Goal: Task Accomplishment & Management: Use online tool/utility

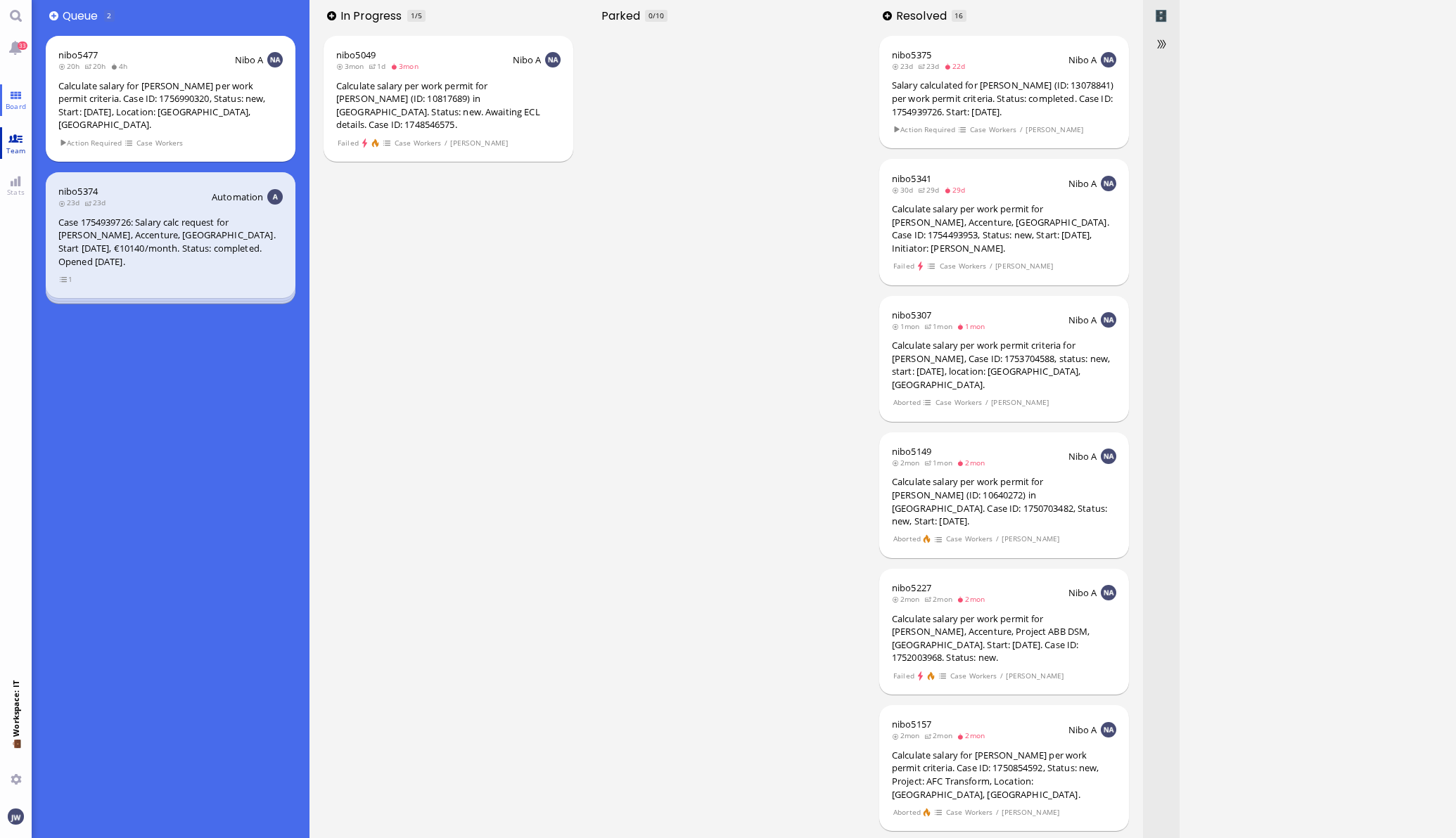
click at [14, 148] on span "Team" at bounding box center [15, 151] width 27 height 10
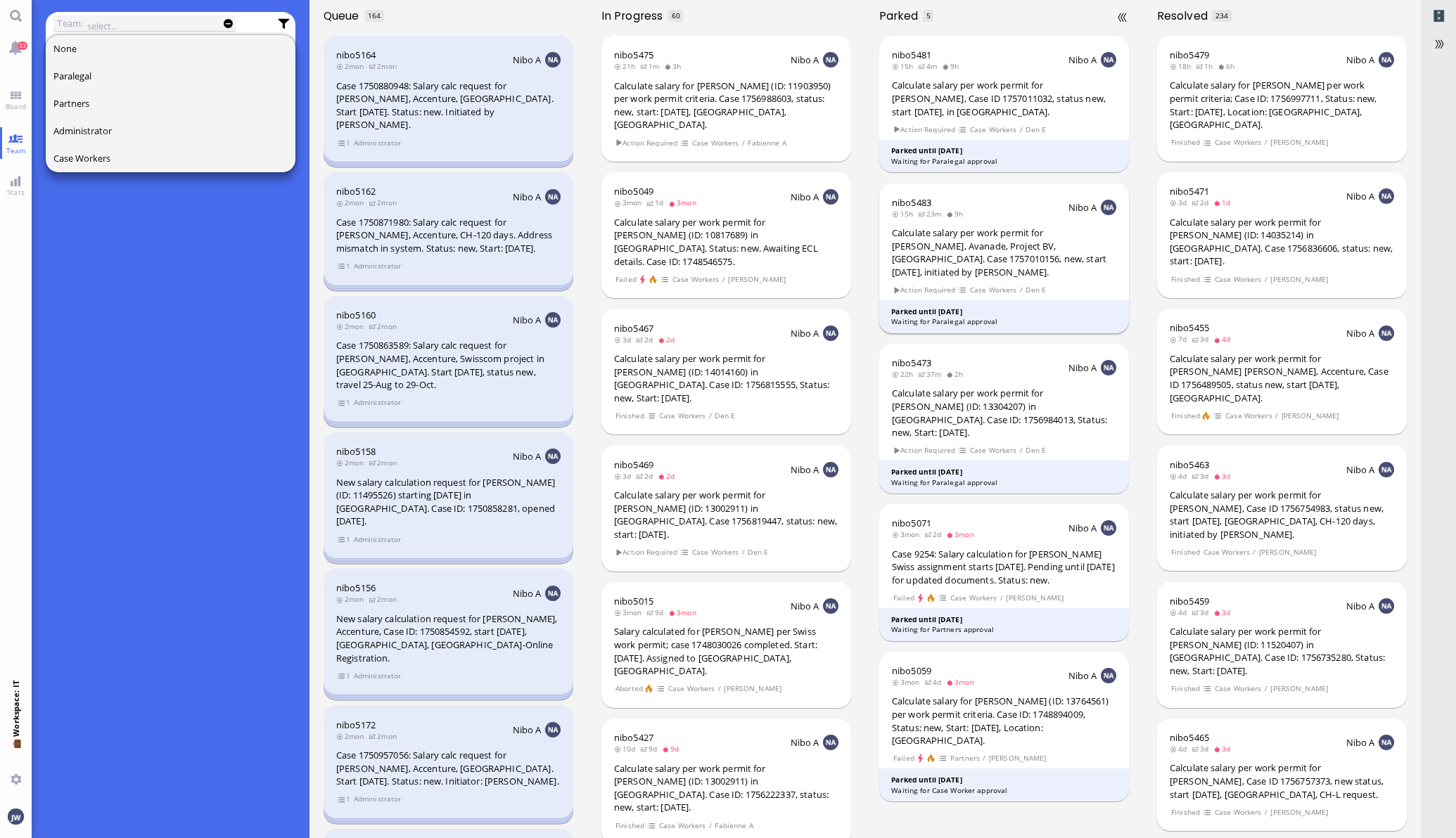
click at [1009, 259] on div "Calculate salary per work permit for [PERSON_NAME], Avanade, Project BV, [GEOGR…" at bounding box center [1004, 253] width 224 height 52
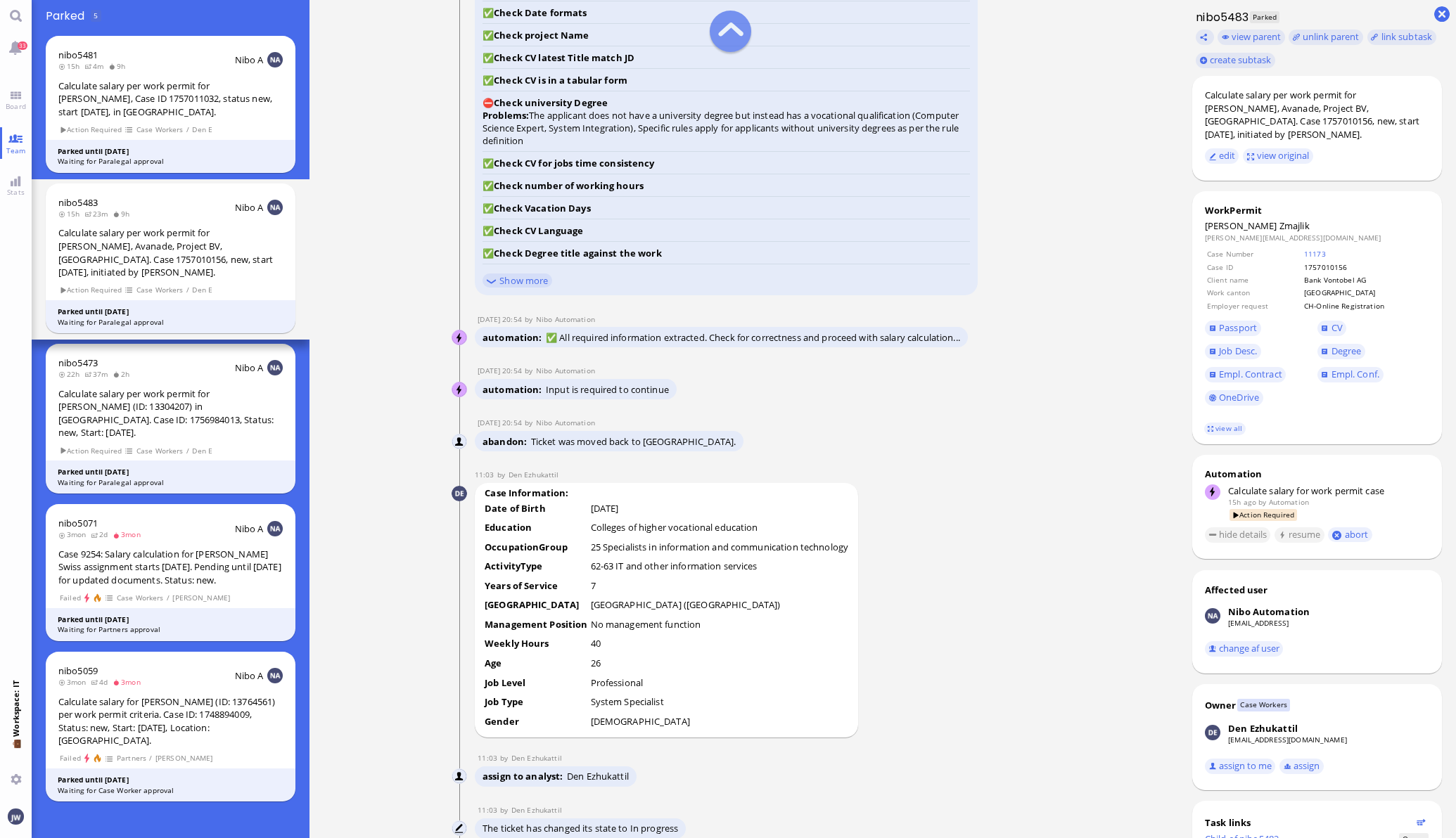
scroll to position [-2110, 0]
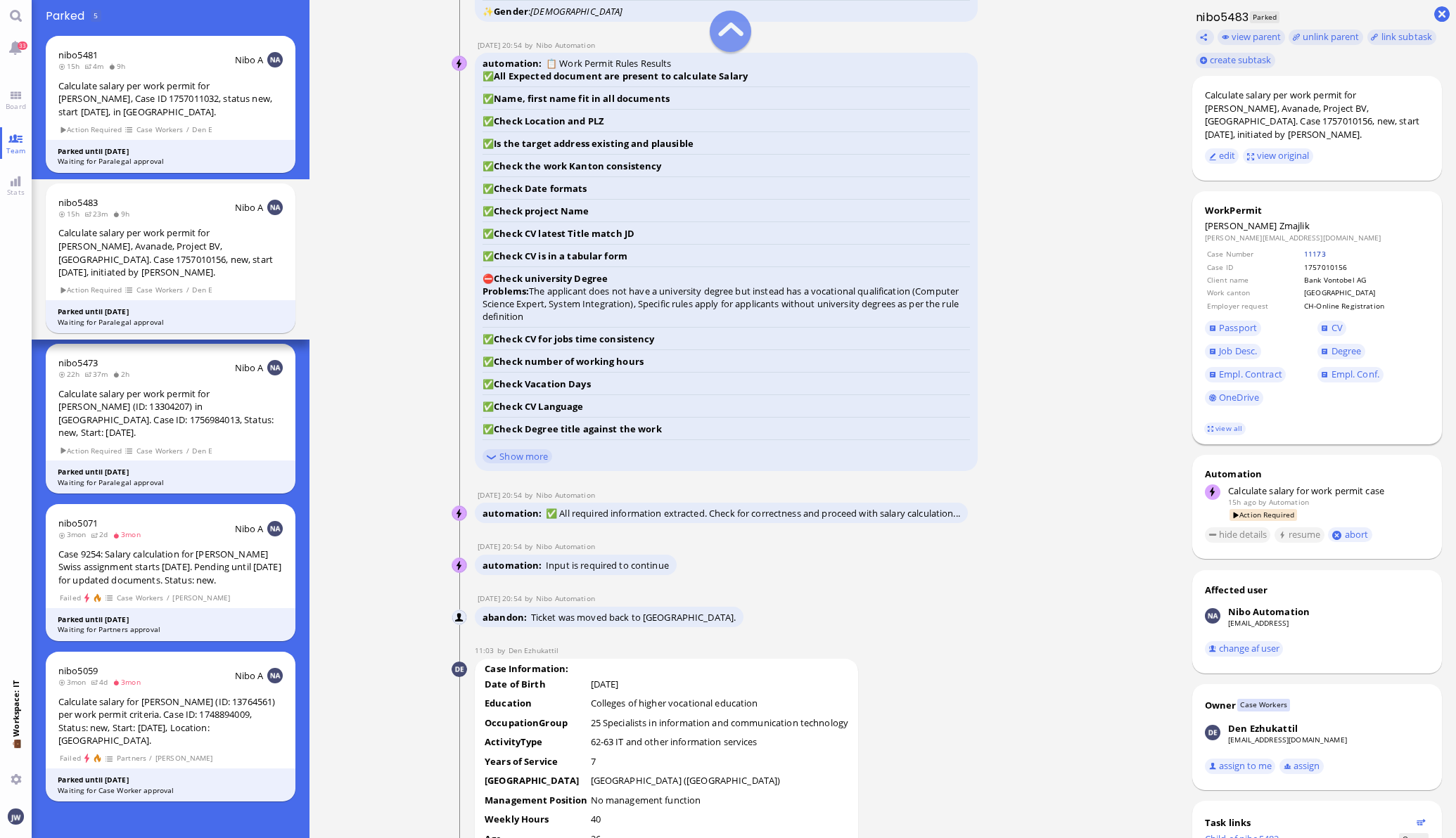
click at [1306, 254] on link "11173" at bounding box center [1315, 254] width 22 height 10
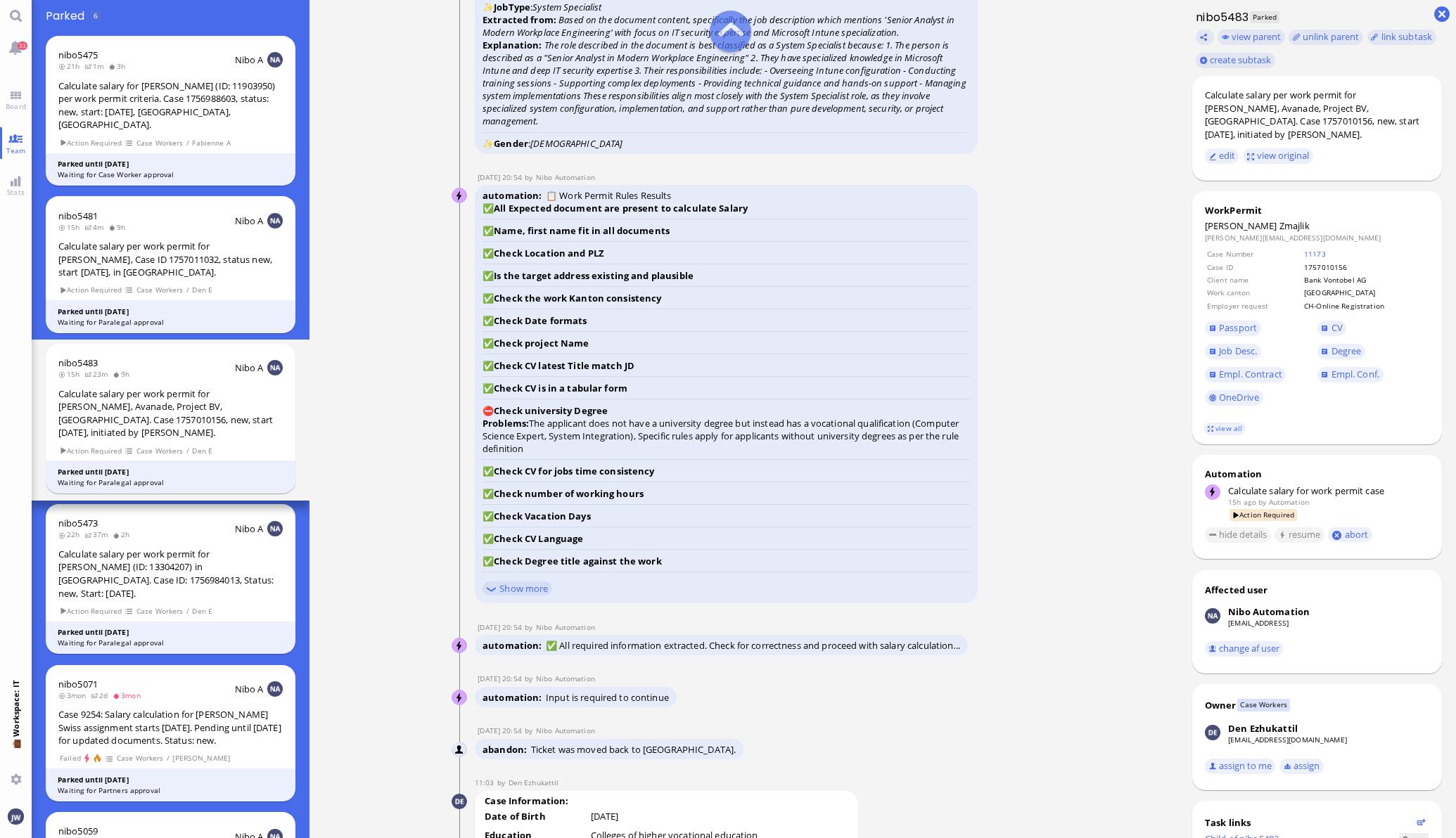
scroll to position [-2373, 0]
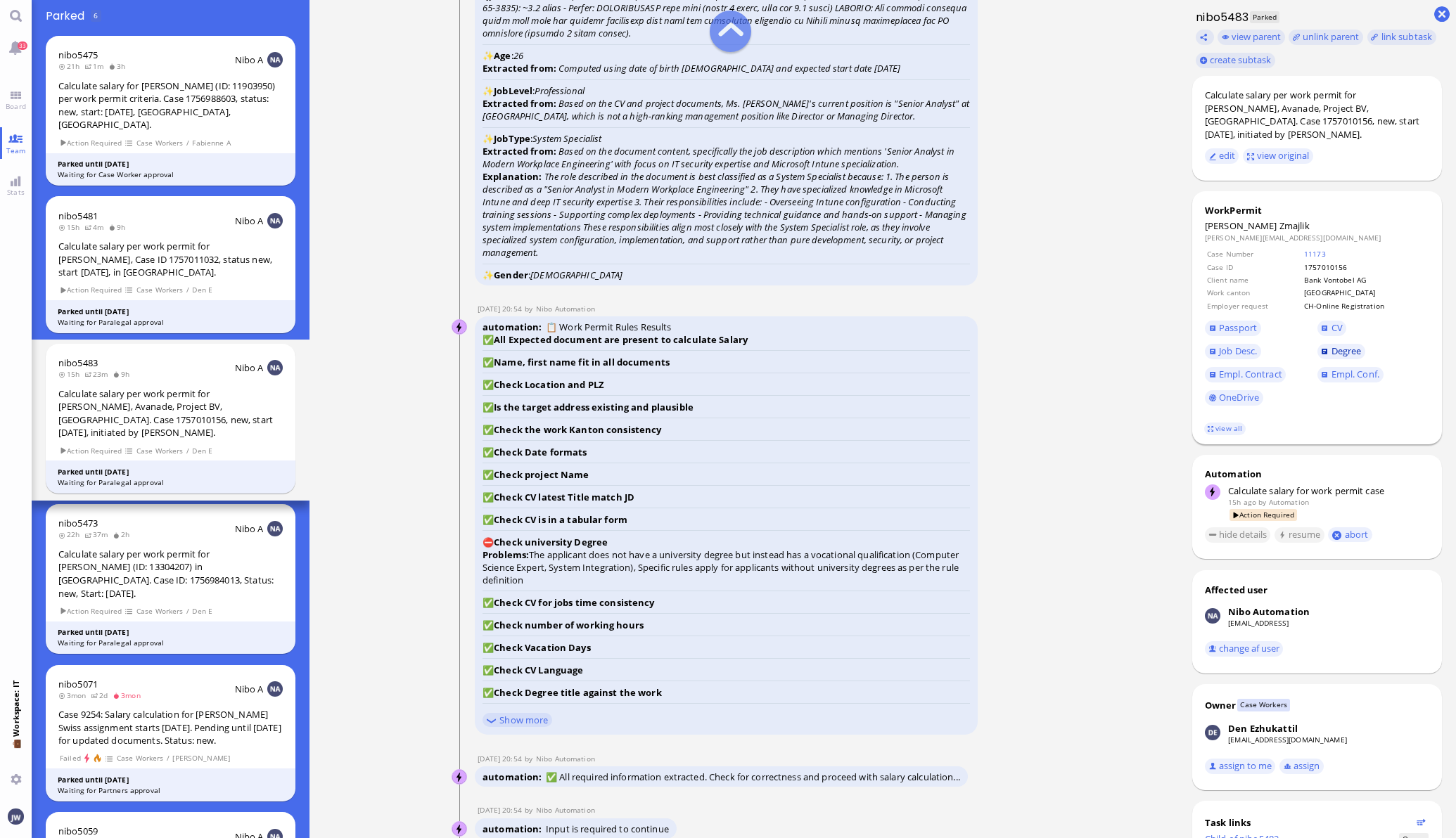
click at [1351, 351] on link "Degree" at bounding box center [1341, 351] width 48 height 15
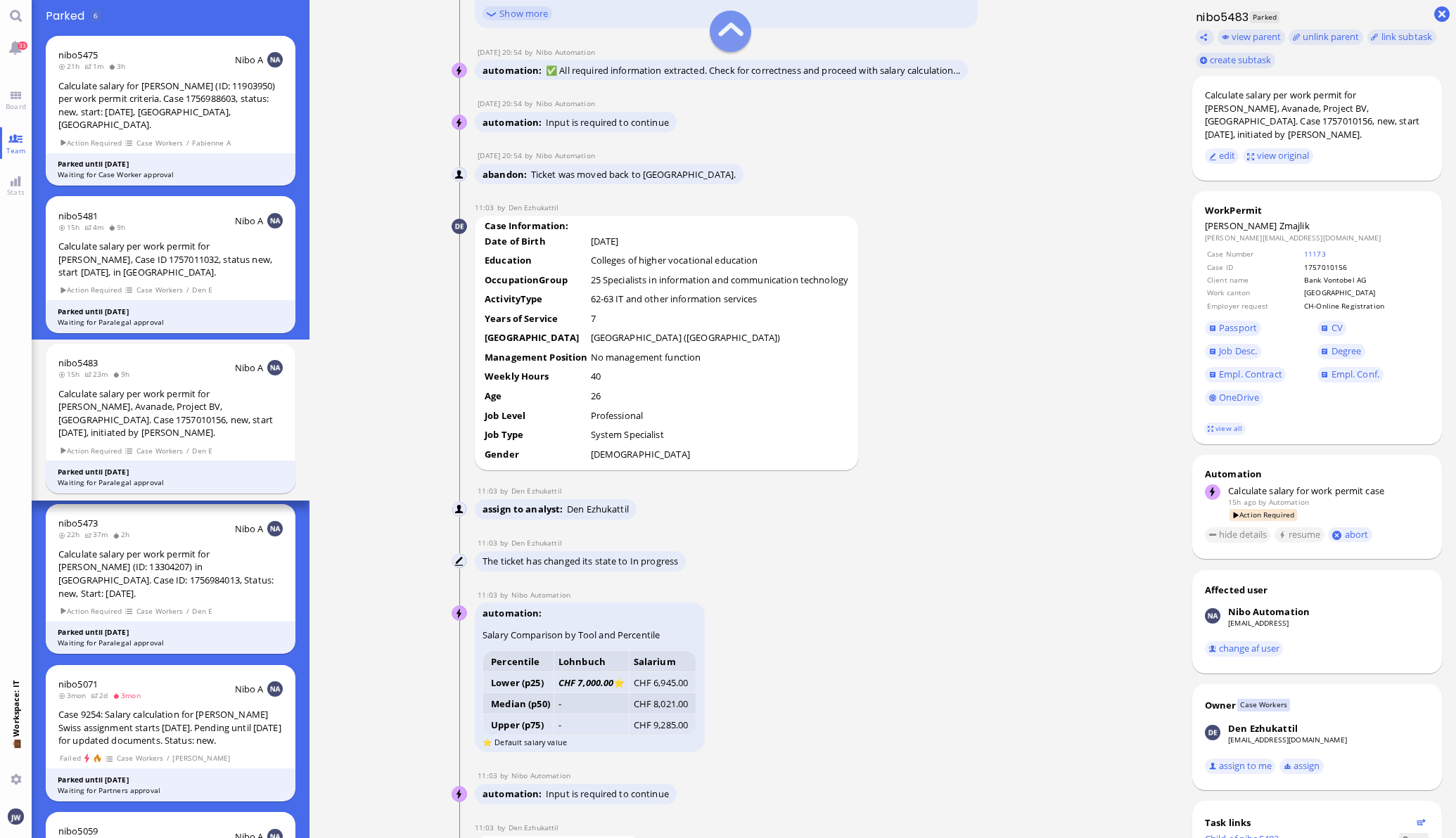
scroll to position [-1669, 0]
click at [1317, 327] on link "CV" at bounding box center [1332, 328] width 29 height 15
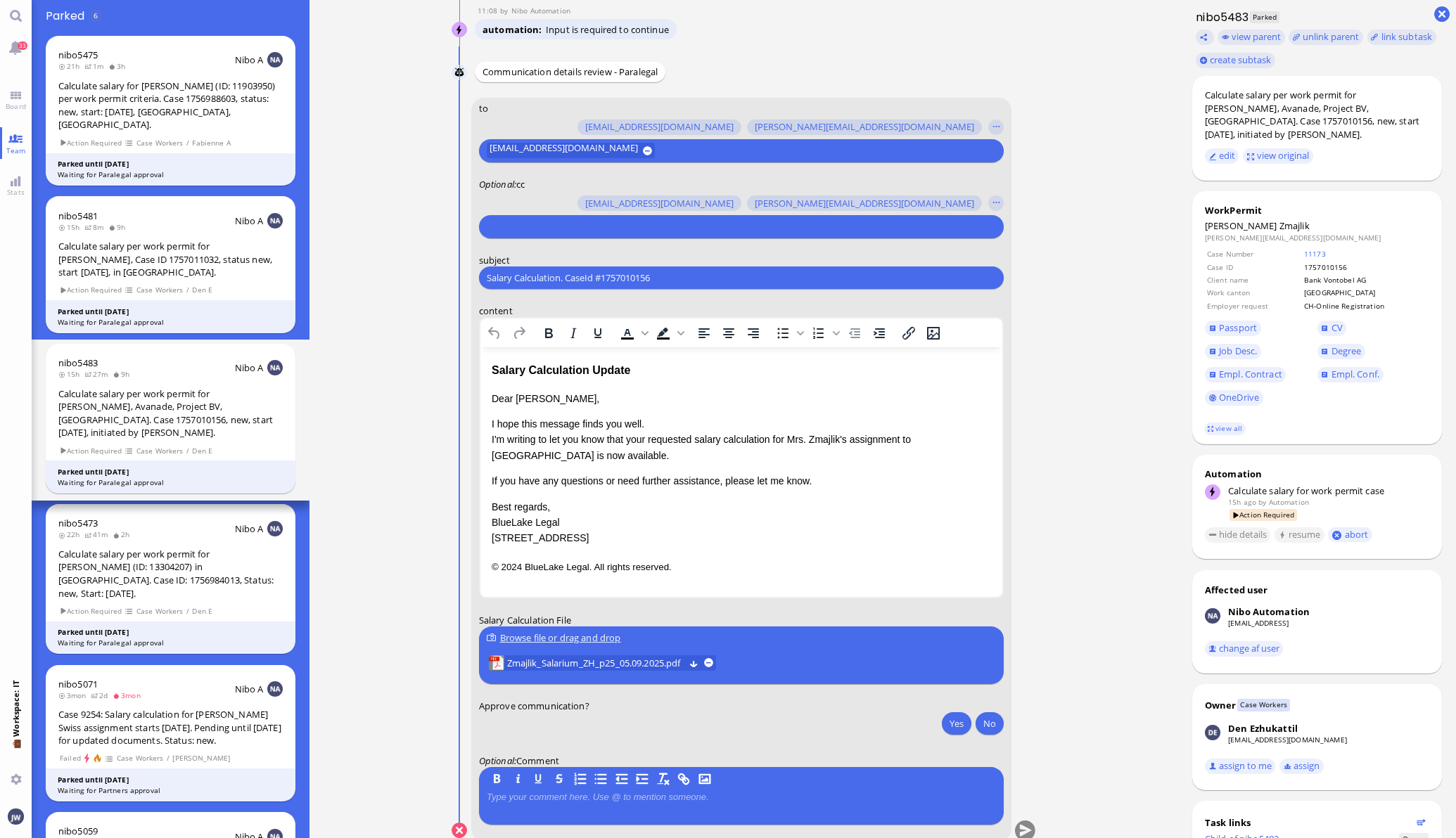
scroll to position [0, 0]
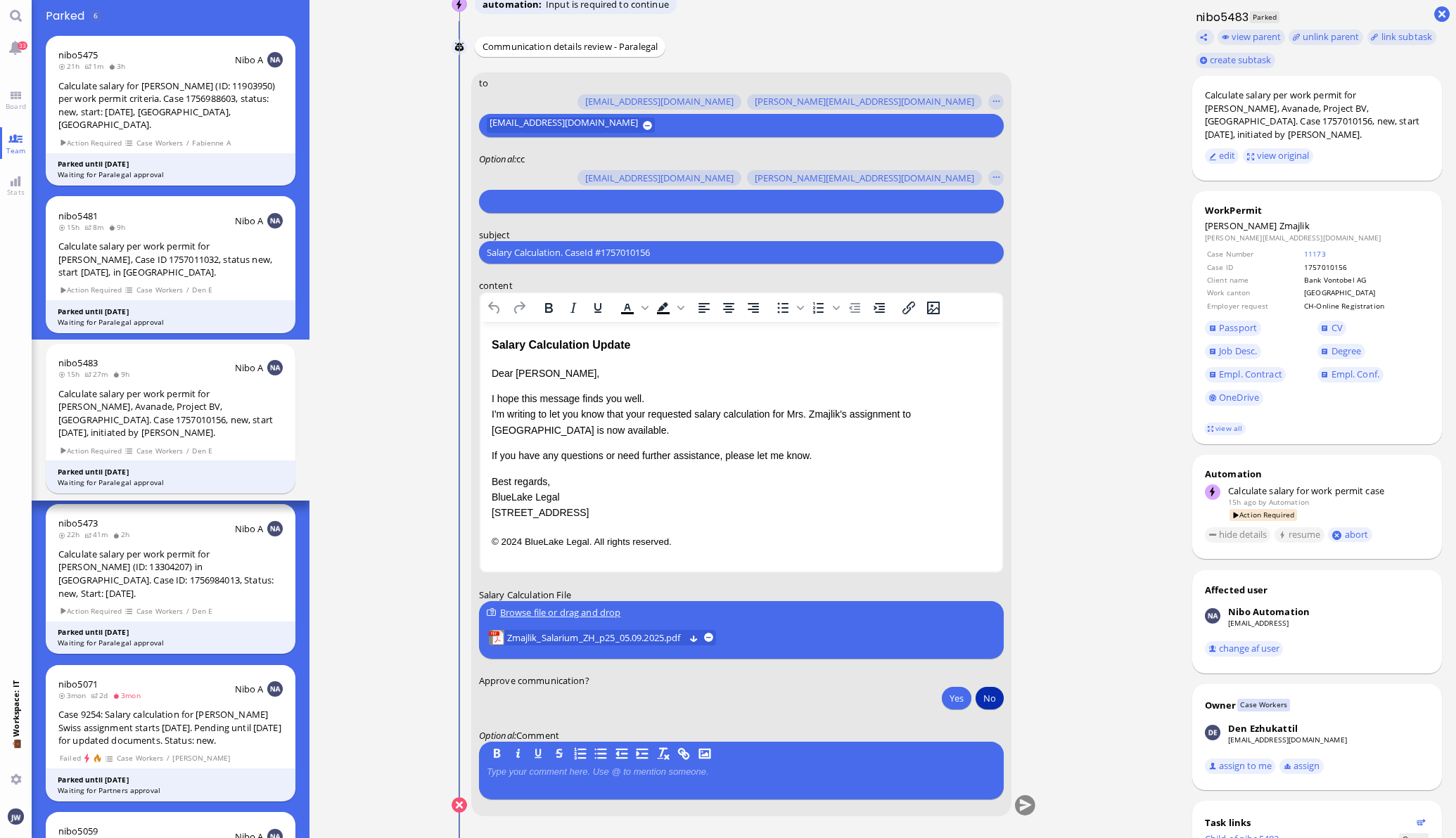
click at [982, 699] on button "No" at bounding box center [990, 699] width 29 height 23
click at [1018, 806] on button "submit" at bounding box center [1025, 806] width 21 height 21
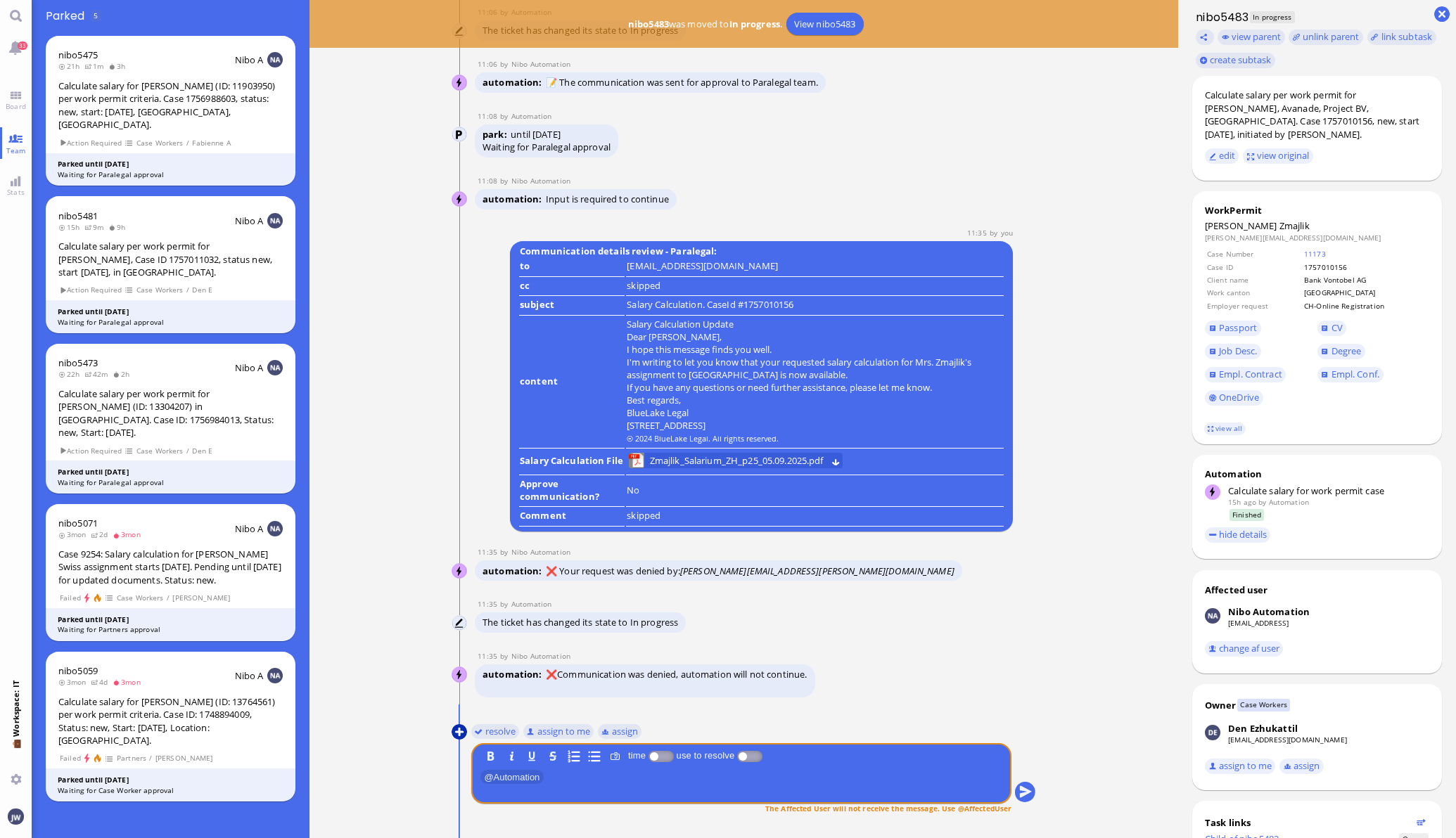
click at [453, 735] on button at bounding box center [459, 732] width 15 height 15
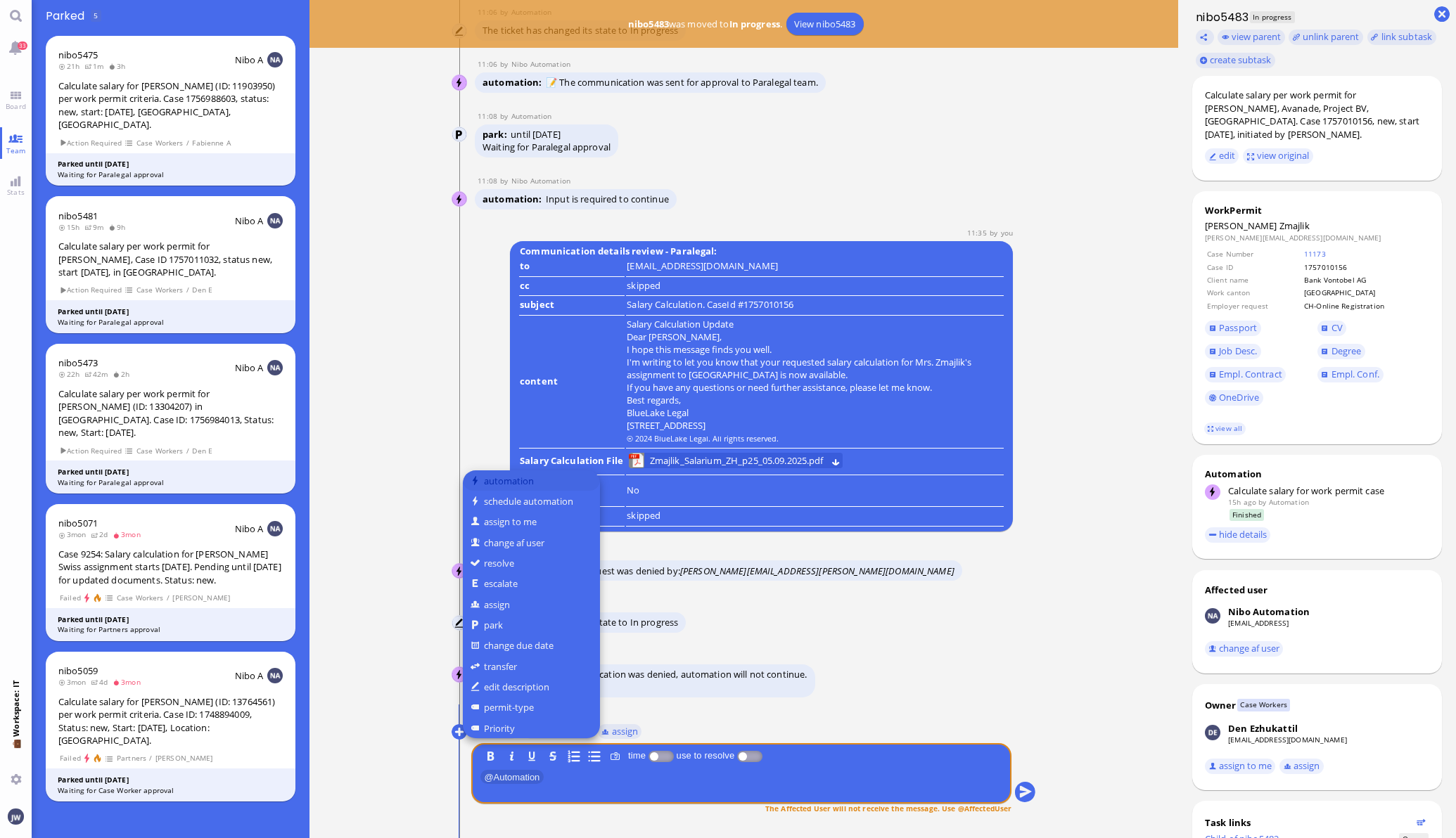
click at [532, 484] on button "automation" at bounding box center [532, 480] width 137 height 20
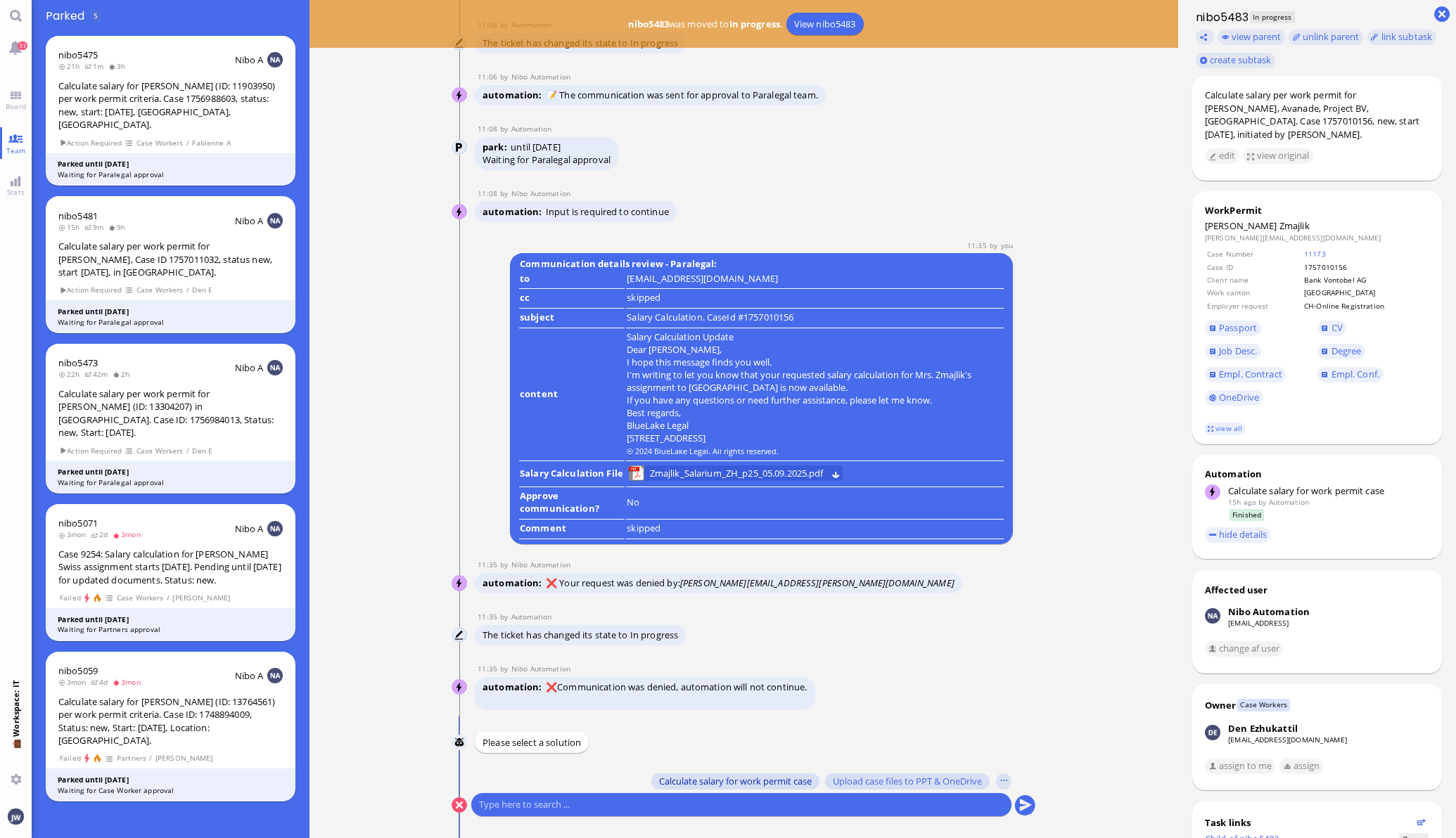
click at [721, 778] on span "Calculate salary for work permit case" at bounding box center [735, 782] width 152 height 11
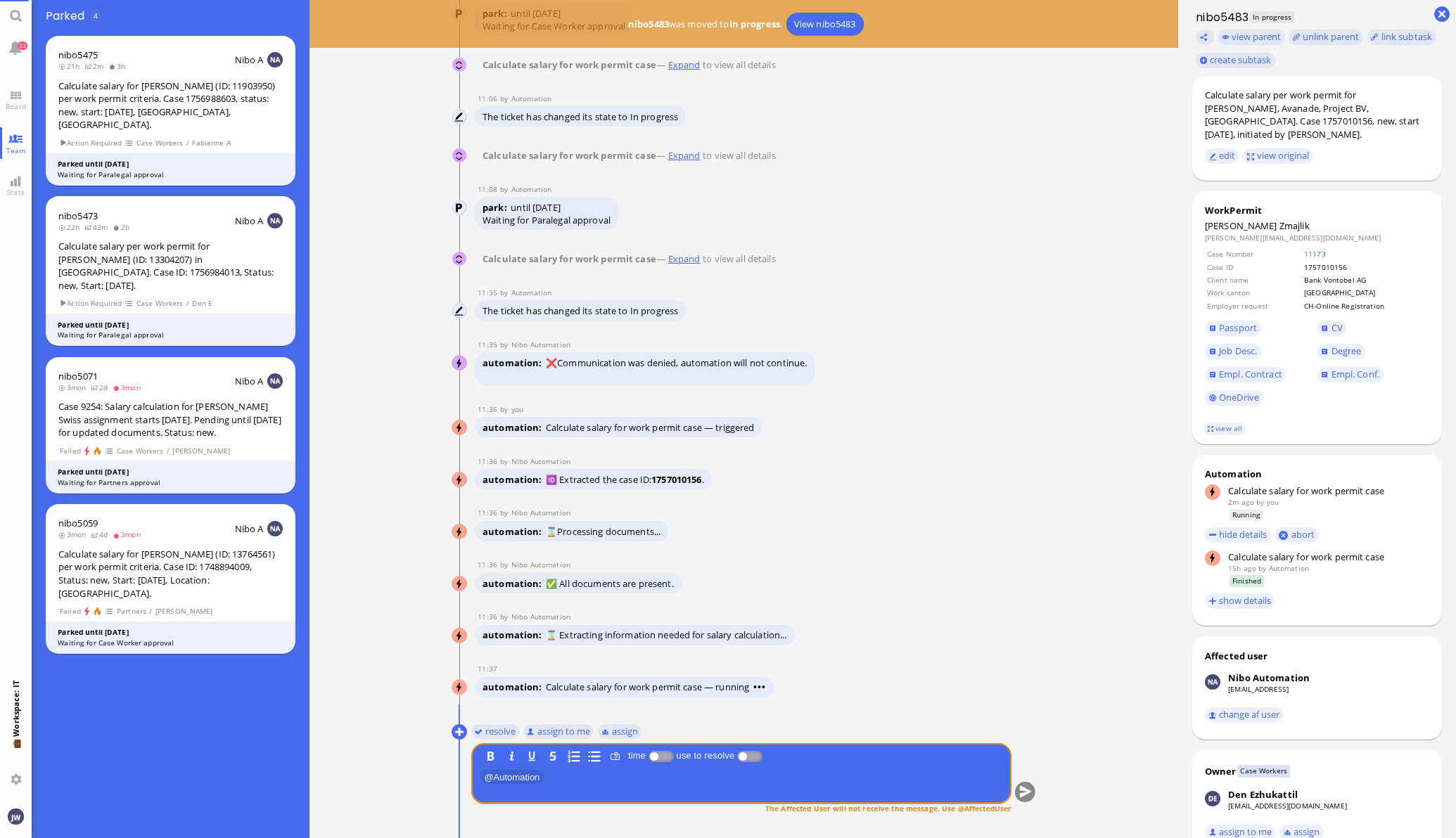
click at [679, 254] on link "Expand" at bounding box center [684, 259] width 38 height 13
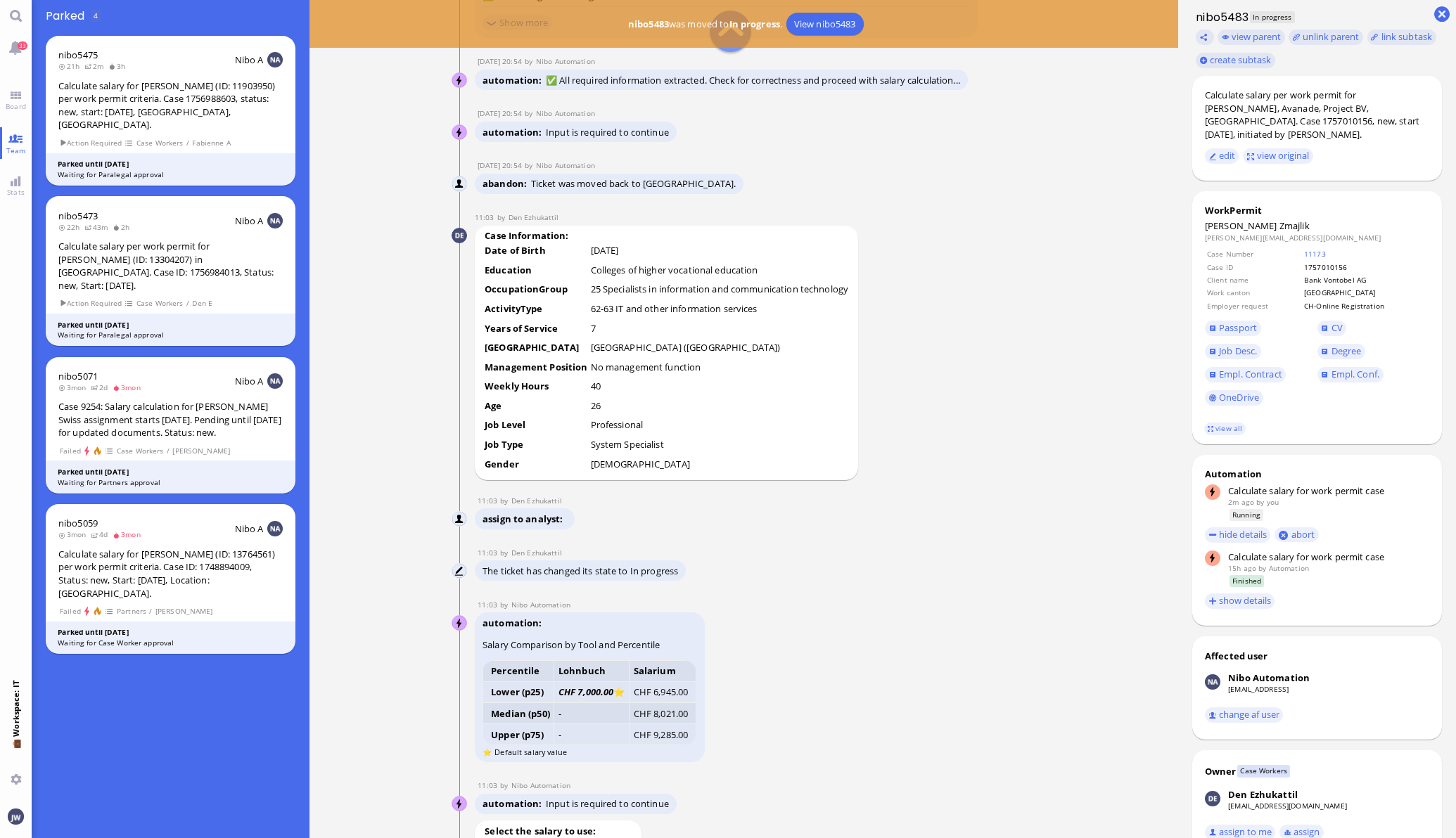
scroll to position [-1670, 0]
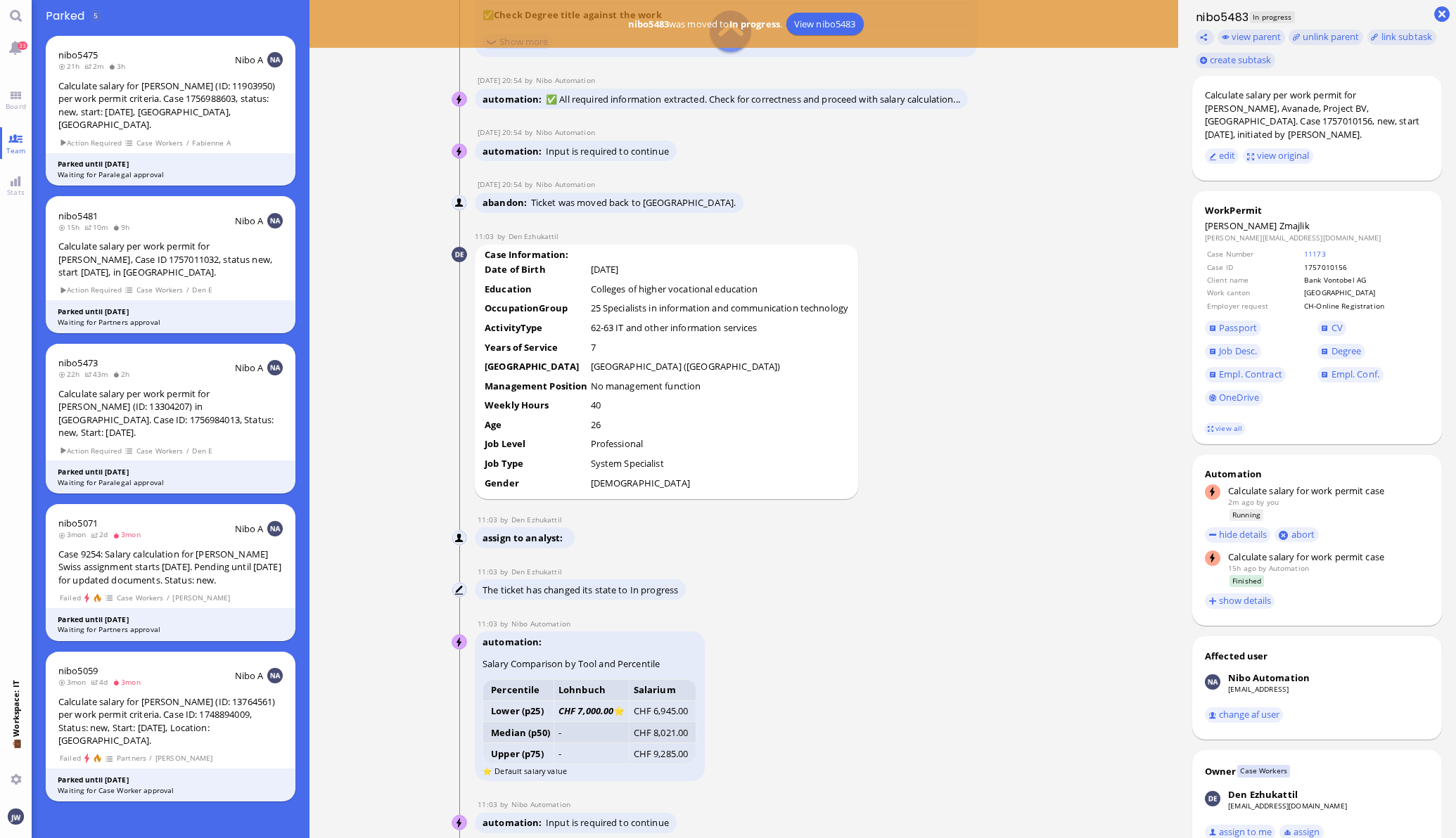
click at [638, 366] on td "[GEOGRAPHIC_DATA] ([GEOGRAPHIC_DATA])" at bounding box center [720, 368] width 259 height 18
drag, startPoint x: 584, startPoint y: 278, endPoint x: 754, endPoint y: 284, distance: 170.1
click at [754, 284] on td "Colleges of higher vocational education" at bounding box center [720, 291] width 259 height 18
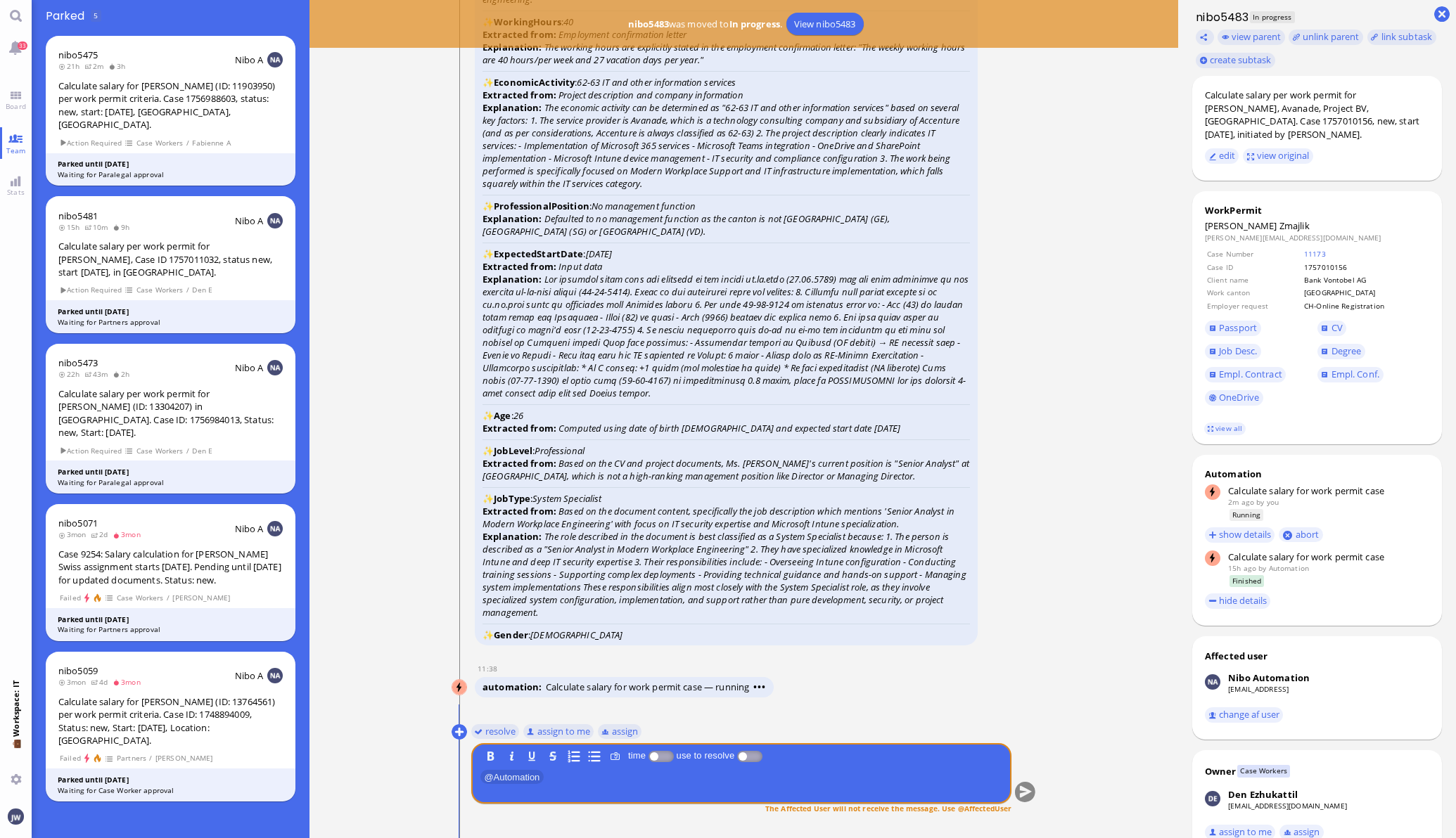
scroll to position [0, 0]
click at [1219, 345] on span "Job Desc." at bounding box center [1238, 351] width 38 height 13
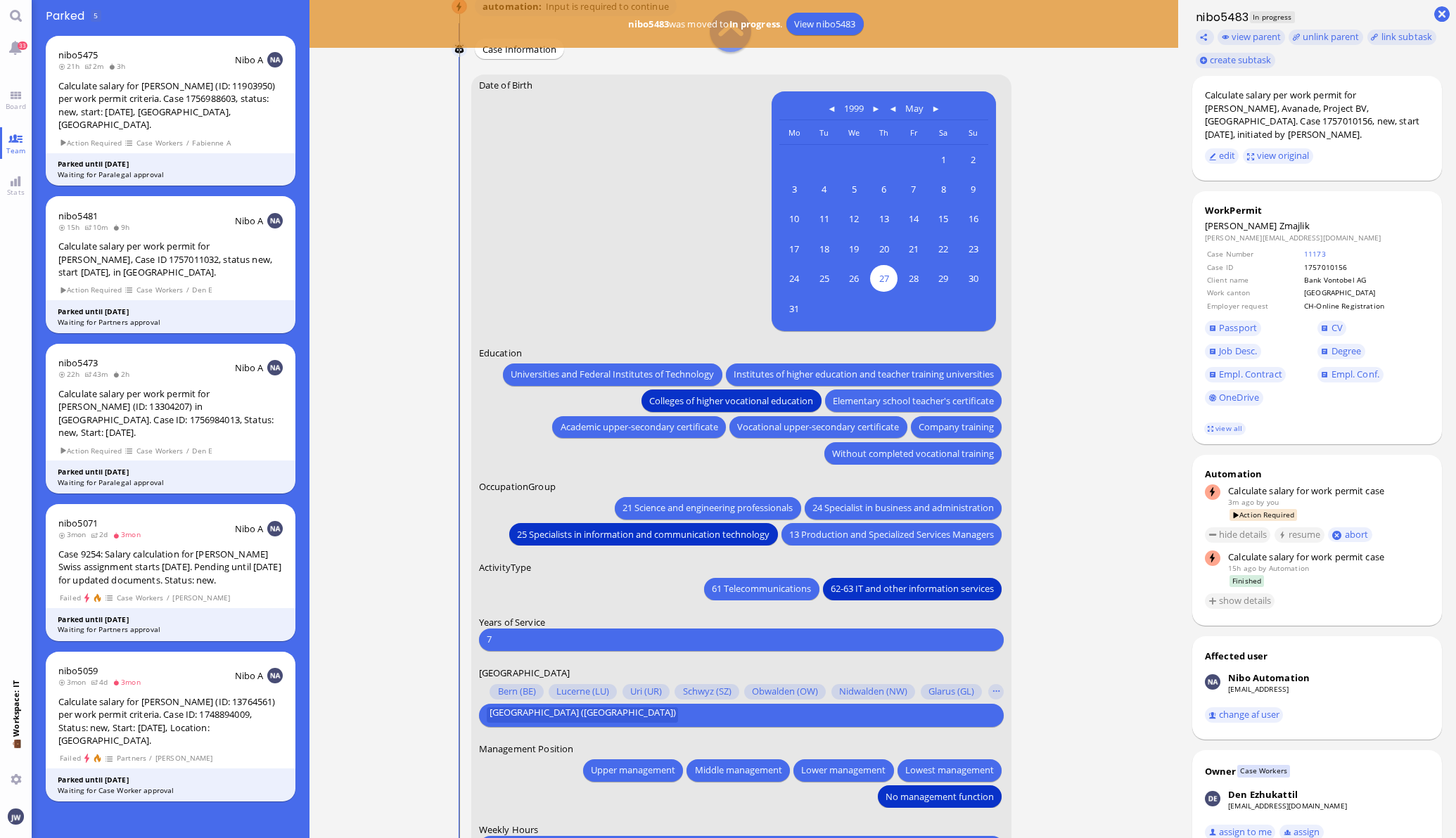
scroll to position [-439, 0]
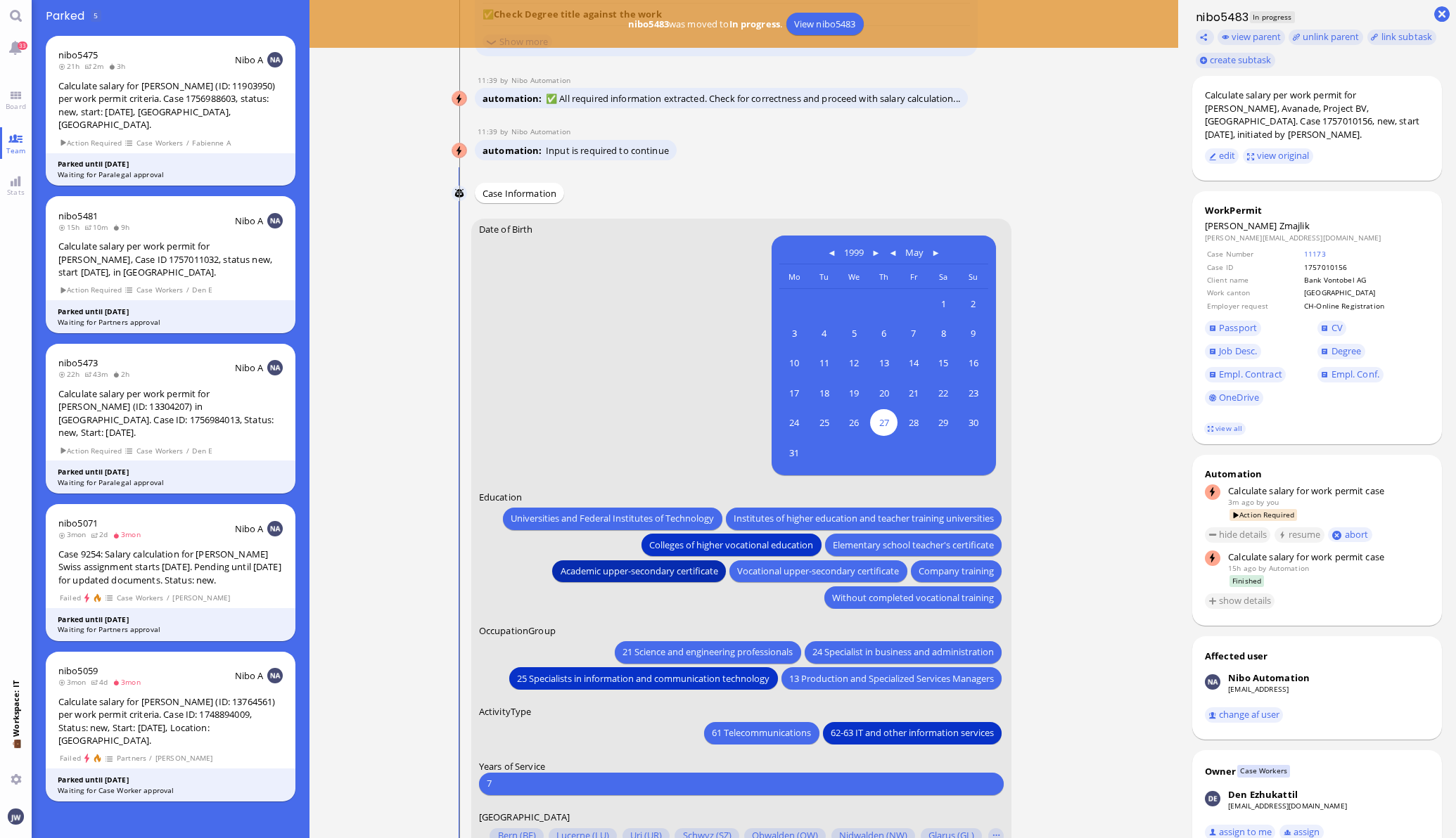
click at [664, 570] on span "Academic upper-secondary certificate" at bounding box center [638, 571] width 157 height 15
click at [810, 571] on span "Vocational upper-secondary certificate" at bounding box center [818, 571] width 161 height 15
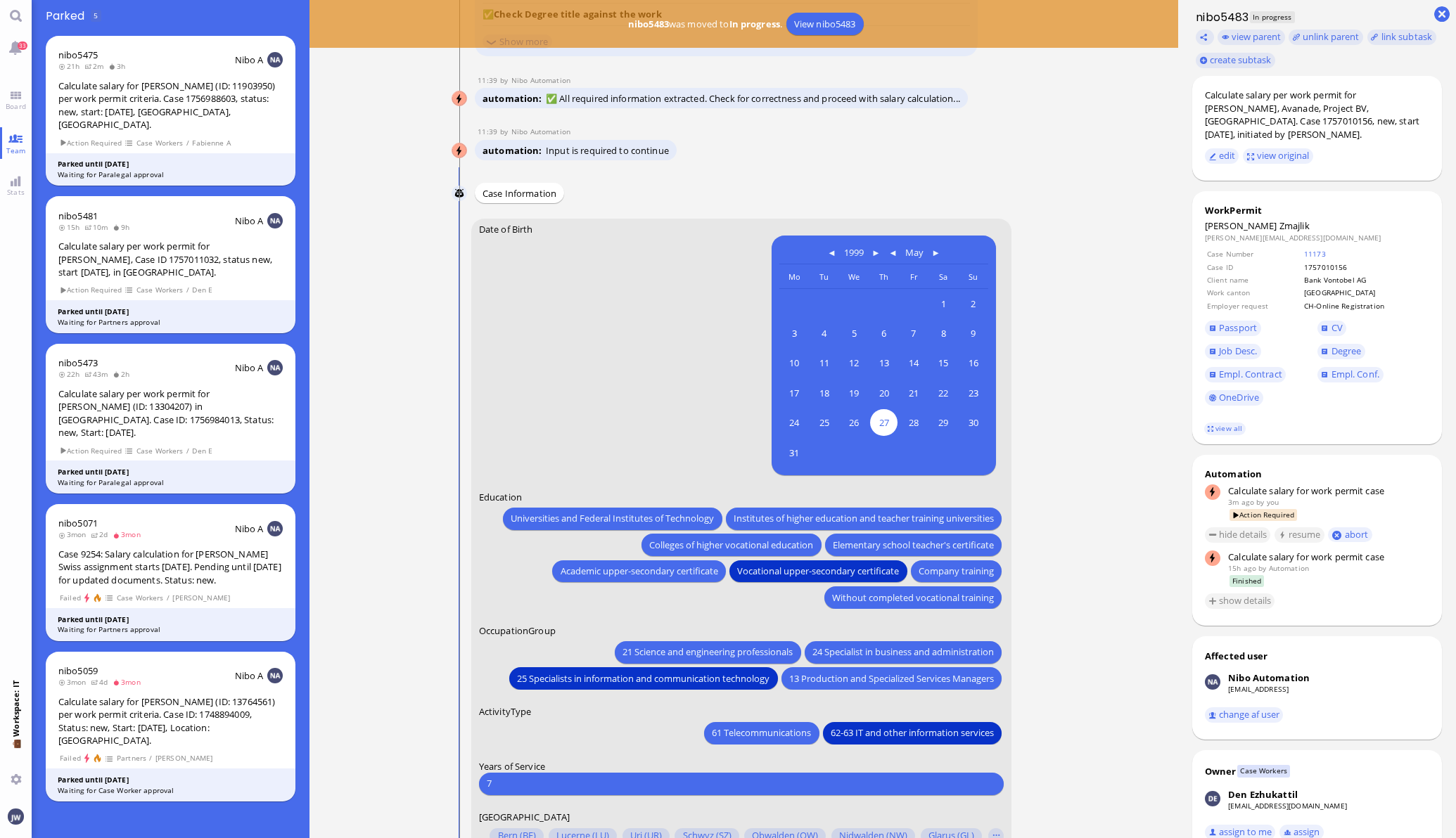
scroll to position [0, 0]
click at [767, 538] on span "Colleges of higher vocational education" at bounding box center [730, 545] width 164 height 15
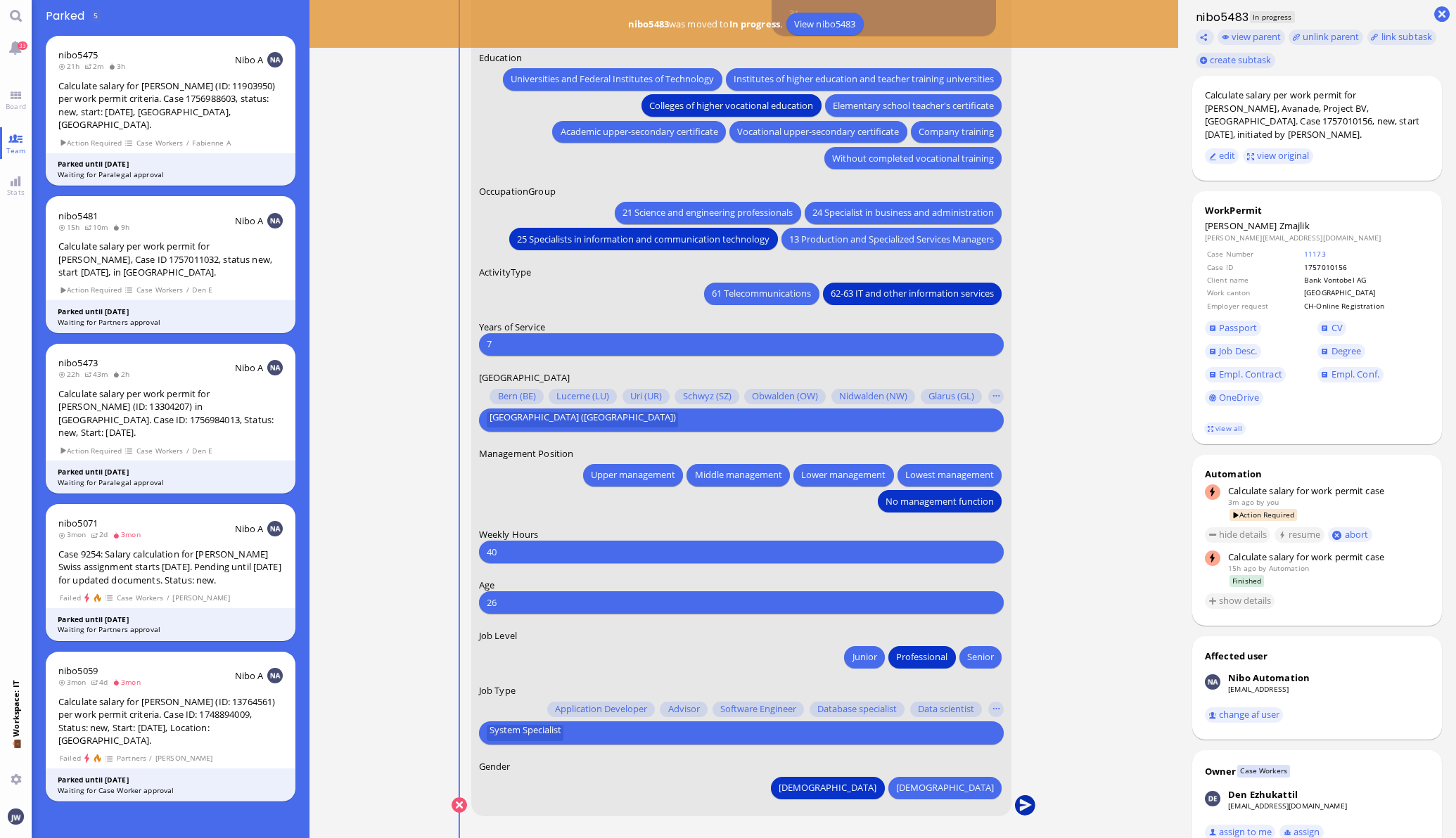
click at [1015, 801] on button "submit" at bounding box center [1025, 806] width 21 height 21
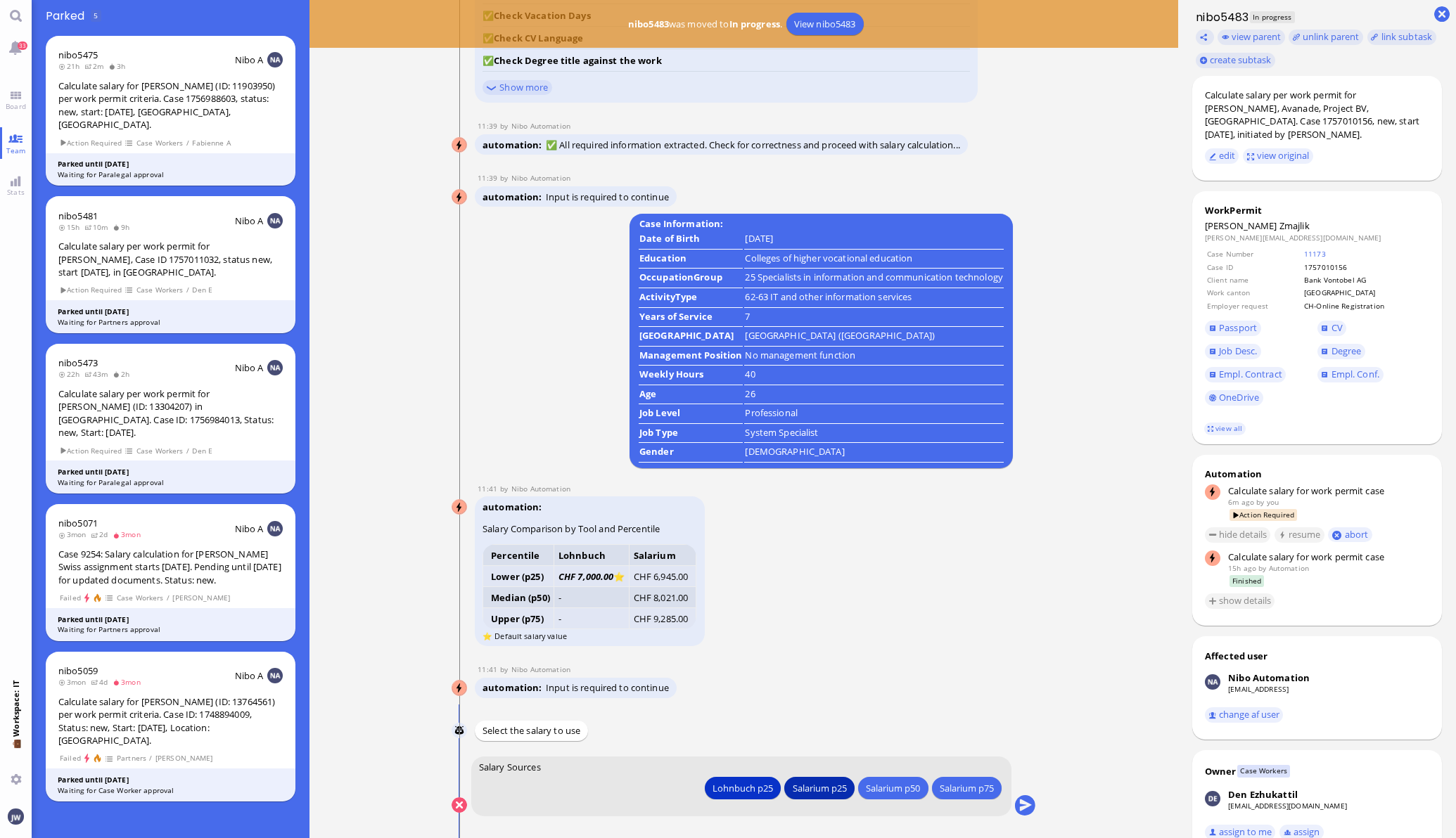
click at [792, 789] on div "Salarium p25" at bounding box center [819, 788] width 54 height 15
click at [1020, 802] on button "submit" at bounding box center [1025, 806] width 21 height 21
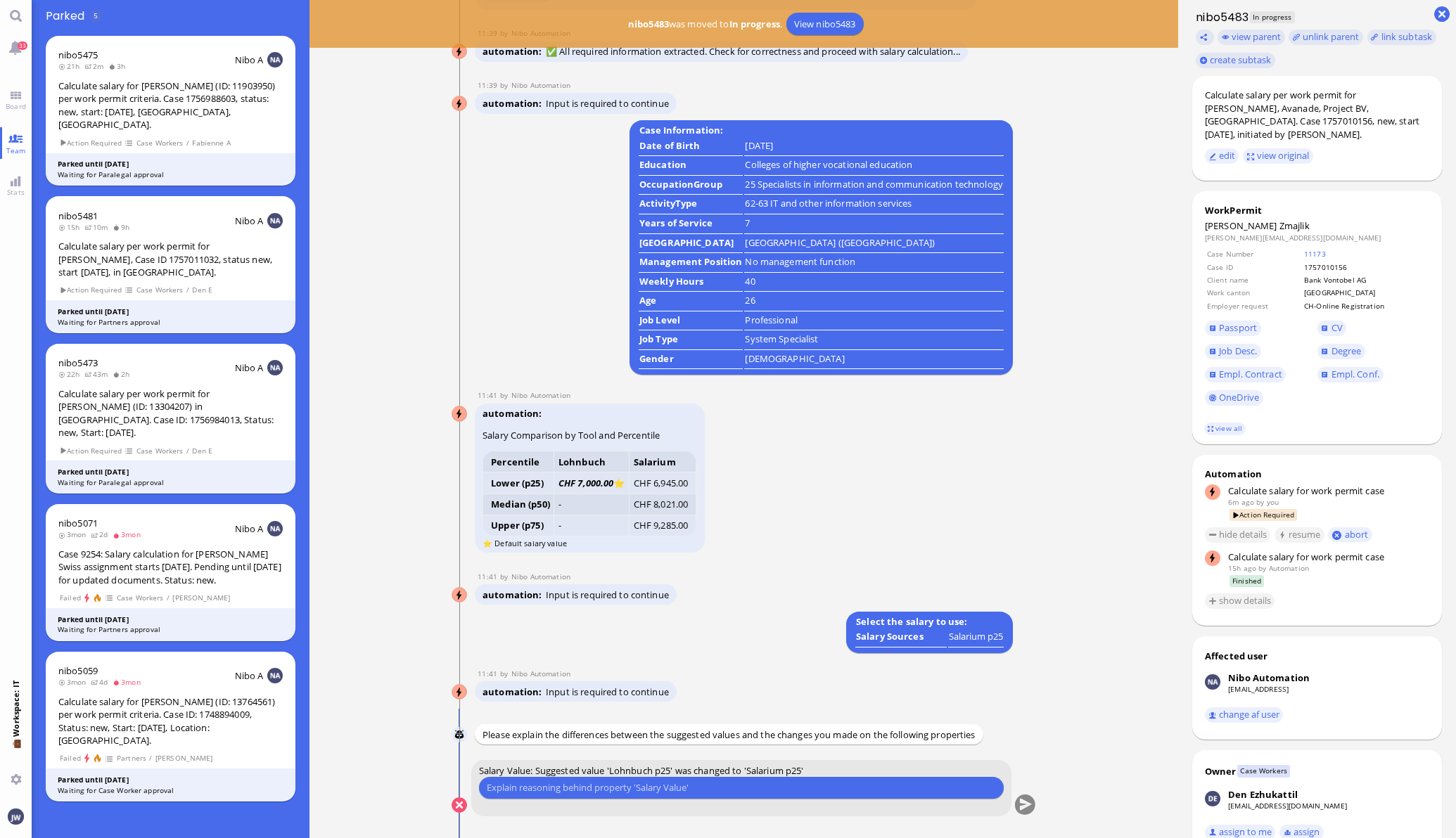
click at [742, 779] on div "Please type something" at bounding box center [742, 788] width 525 height 23
click at [628, 785] on input "text" at bounding box center [741, 788] width 510 height 15
type input "We went with Salarium in June"
click at [1019, 803] on button "submit" at bounding box center [1025, 806] width 21 height 21
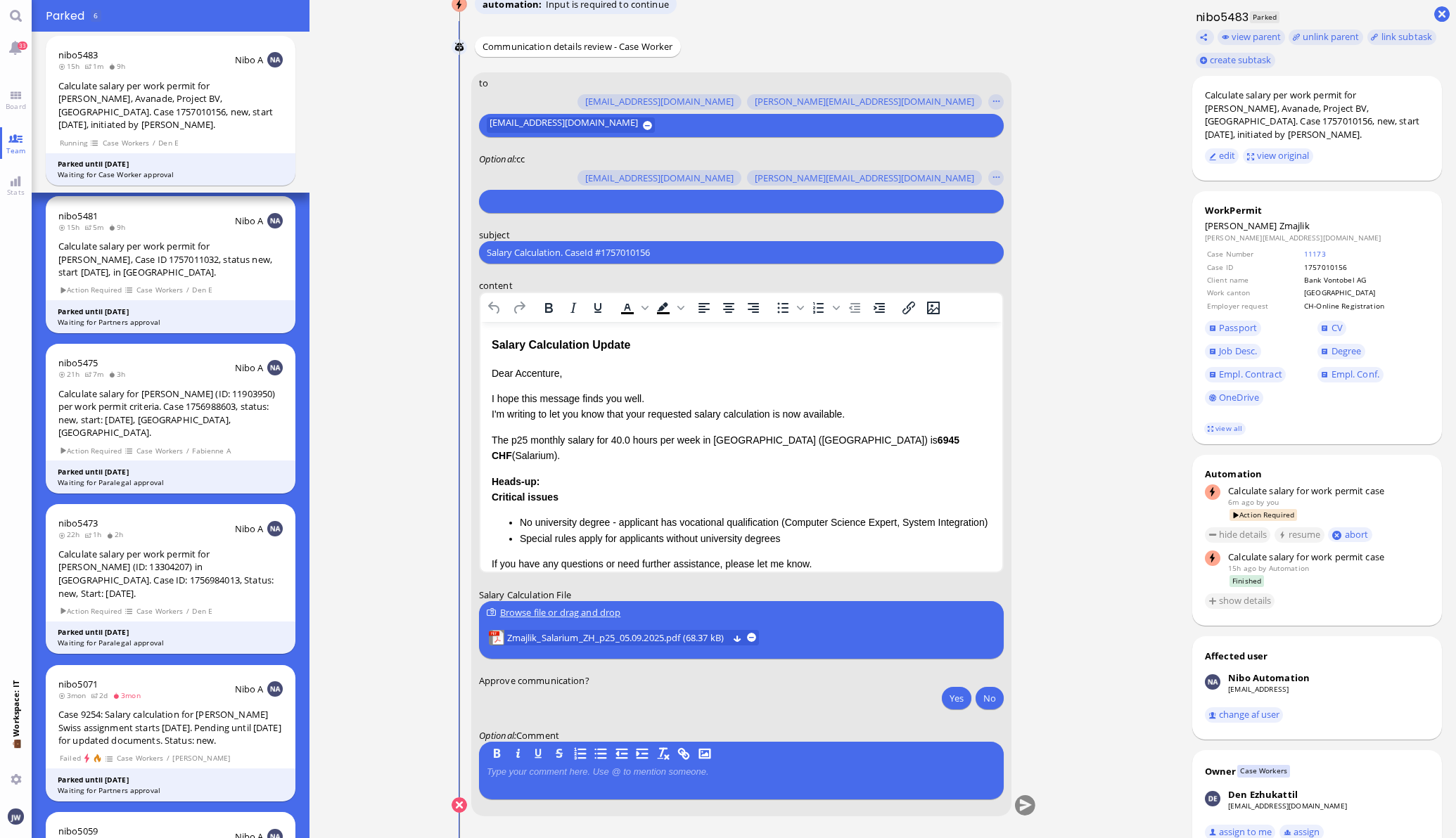
click at [567, 199] on input "text" at bounding box center [739, 201] width 505 height 15
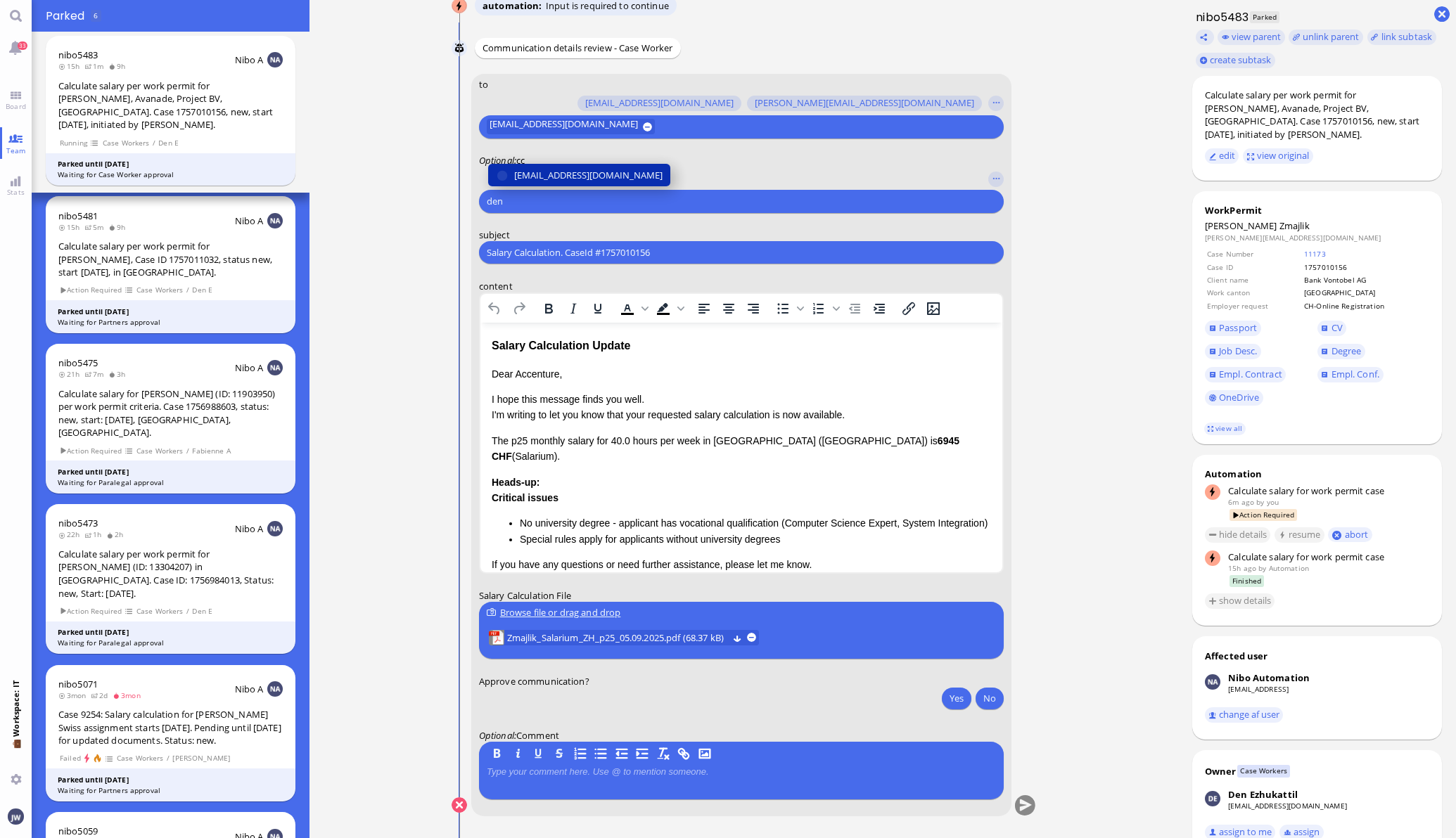
type input "den"
click at [568, 175] on span "[EMAIL_ADDRESS][DOMAIN_NAME]" at bounding box center [589, 175] width 148 height 15
type input "anu"
click at [567, 168] on span "[PERSON_NAME][EMAIL_ADDRESS][DOMAIN_NAME]" at bounding box center [624, 175] width 219 height 15
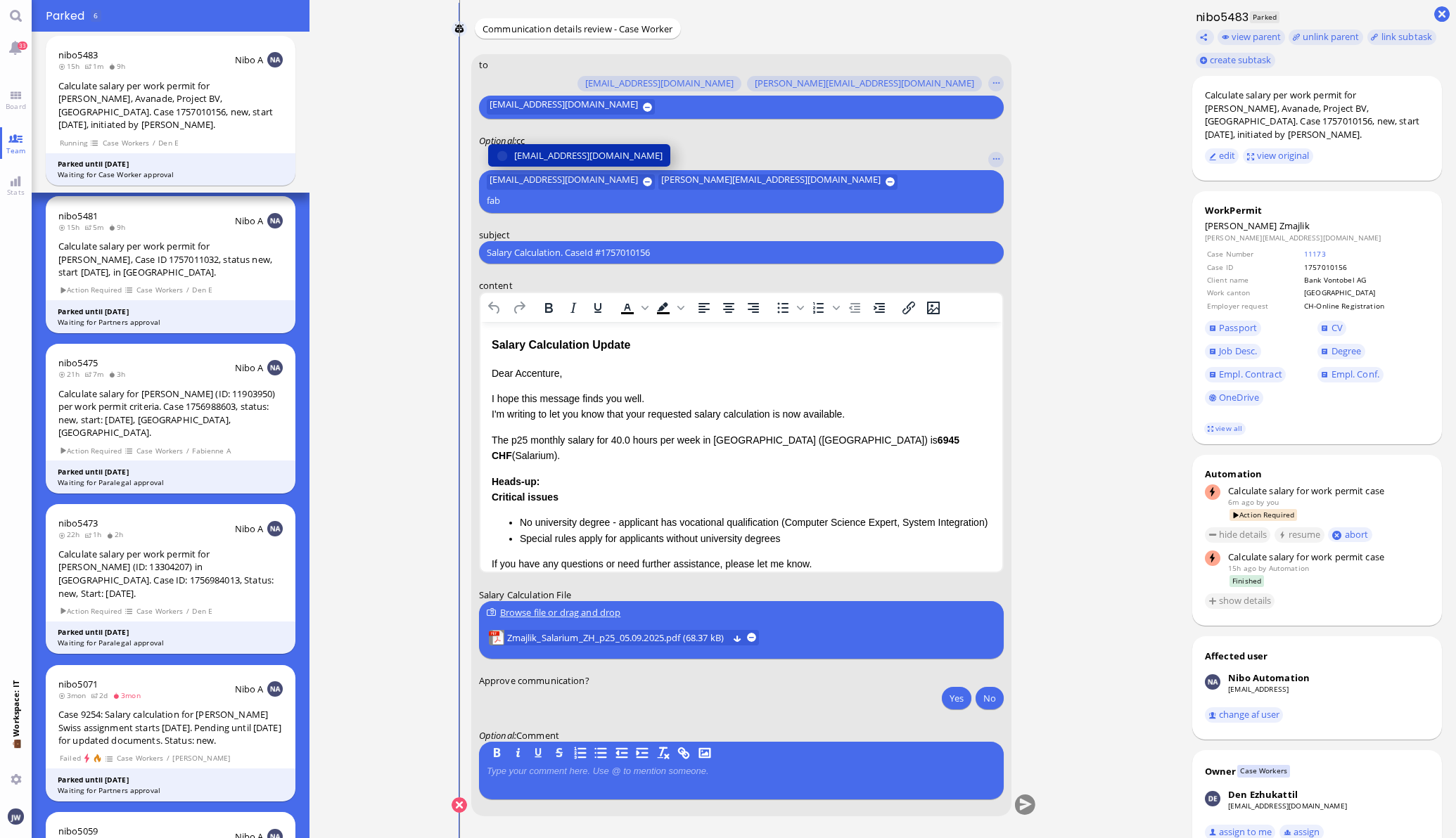
type input "fab"
click at [567, 163] on span "[EMAIL_ADDRESS][DOMAIN_NAME]" at bounding box center [589, 156] width 148 height 15
type input "[PERSON_NAME]"
click at [573, 152] on span "[PERSON_NAME][EMAIL_ADDRESS][PERSON_NAME][DOMAIN_NAME]" at bounding box center [660, 156] width 290 height 15
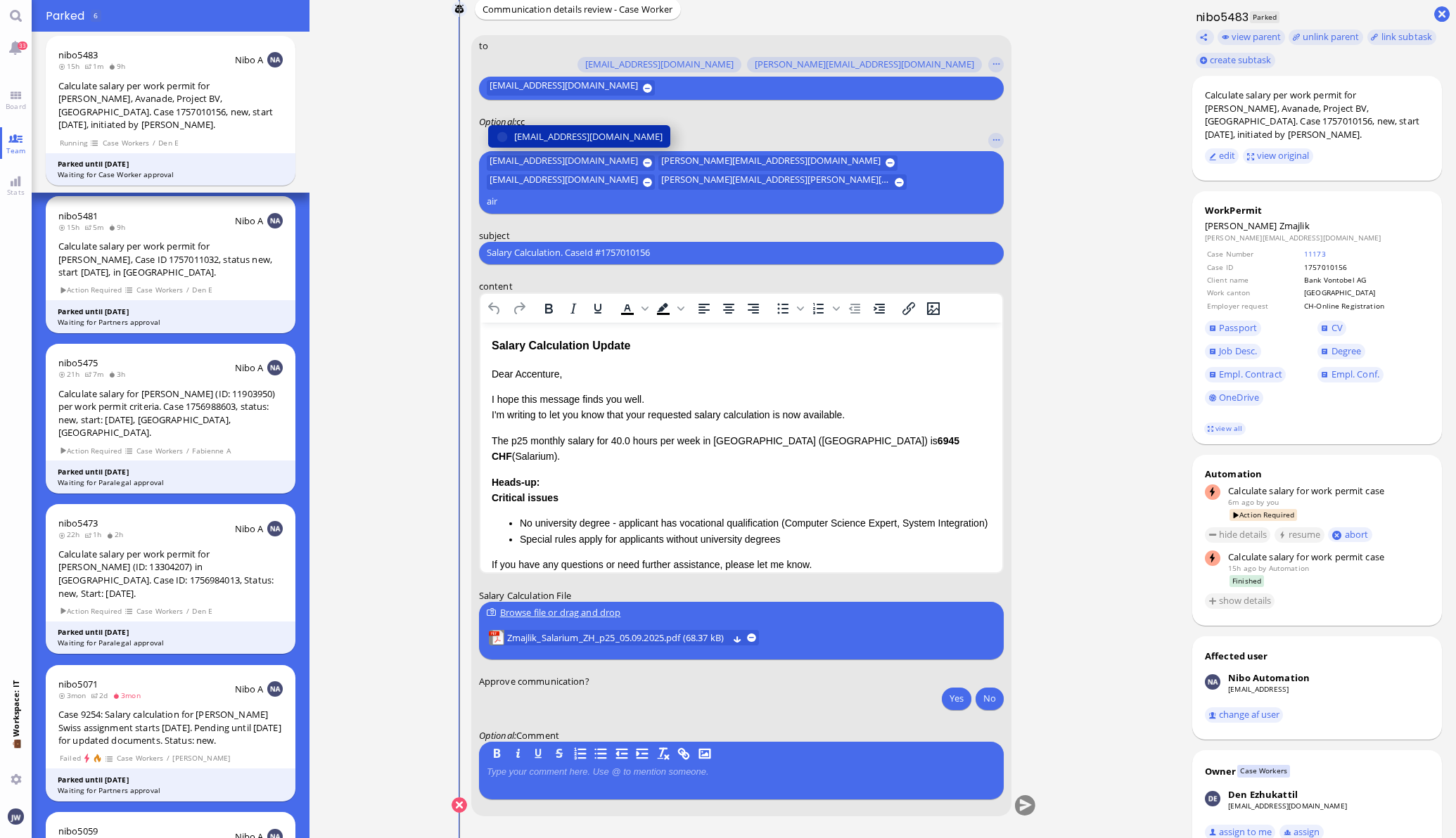
type input "air"
click at [577, 144] on span "[EMAIL_ADDRESS][DOMAIN_NAME]" at bounding box center [589, 137] width 148 height 15
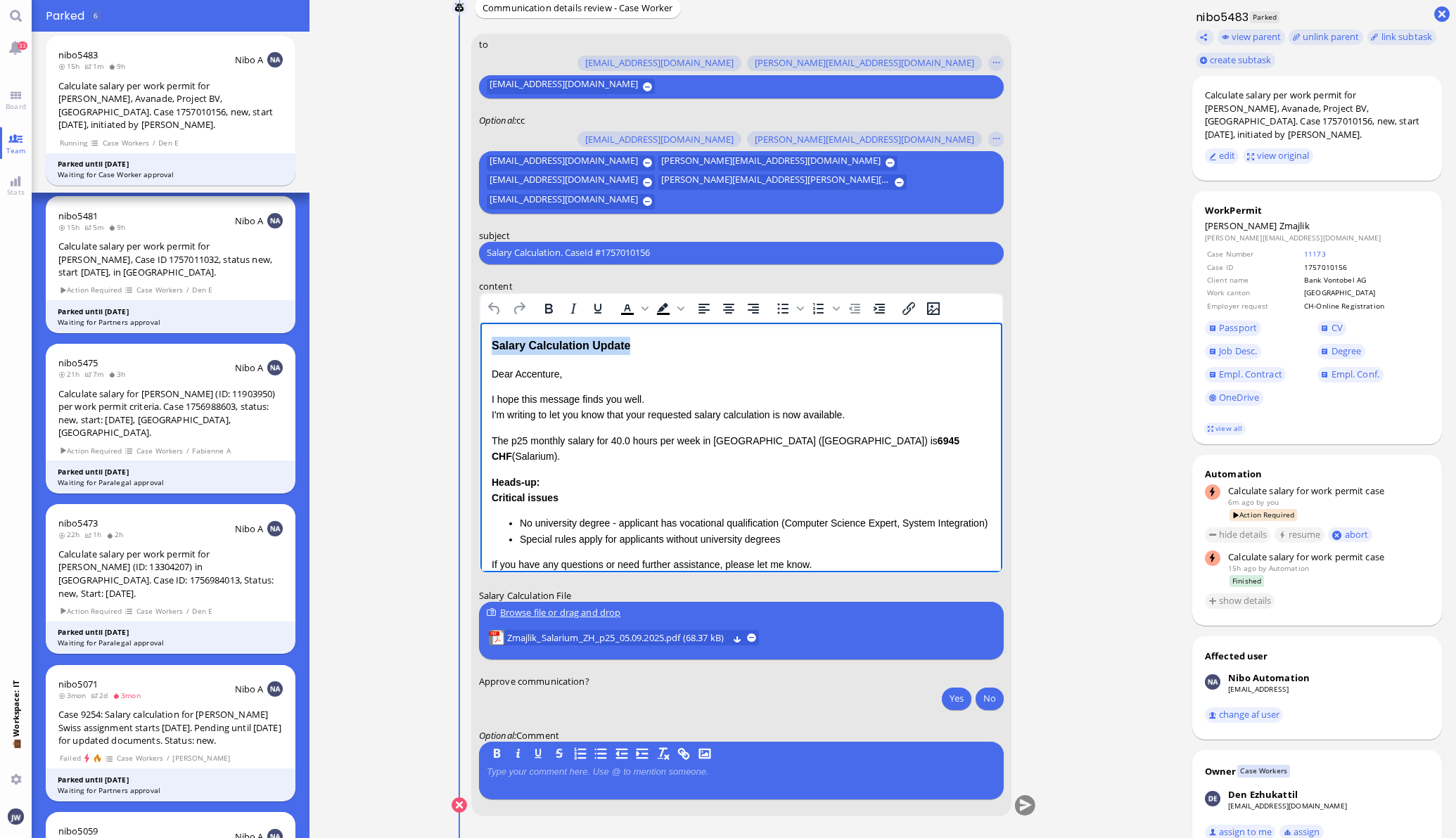
drag, startPoint x: 638, startPoint y: 346, endPoint x: 905, endPoint y: 668, distance: 418.3
click at [479, 346] on html "Salary Calculation Update Dear Accenture, I hope this message finds you well. I…" at bounding box center [740, 497] width 522 height 351
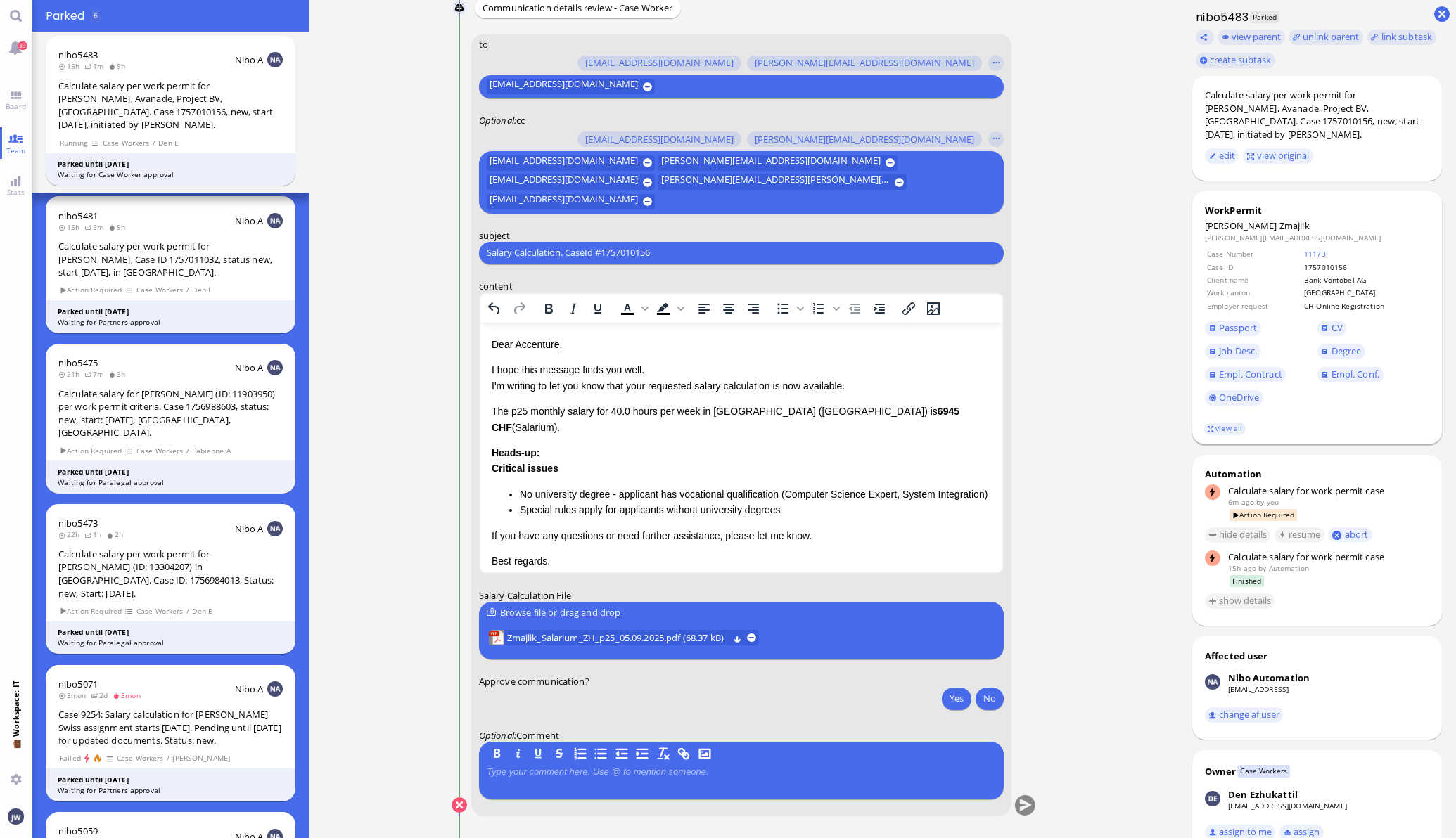
click at [1279, 231] on span "Zmajlik" at bounding box center [1294, 226] width 30 height 13
click at [1279, 232] on span "Zmajlik" at bounding box center [1294, 226] width 30 height 13
copy span "Zmajlik"
click at [641, 252] on input "Salary Calculation. CaseId #1757010156" at bounding box center [741, 253] width 510 height 15
paste input "PazPerTout new case: [PERSON_NAME] (1757010156 / 13801939), Employer Request: C…"
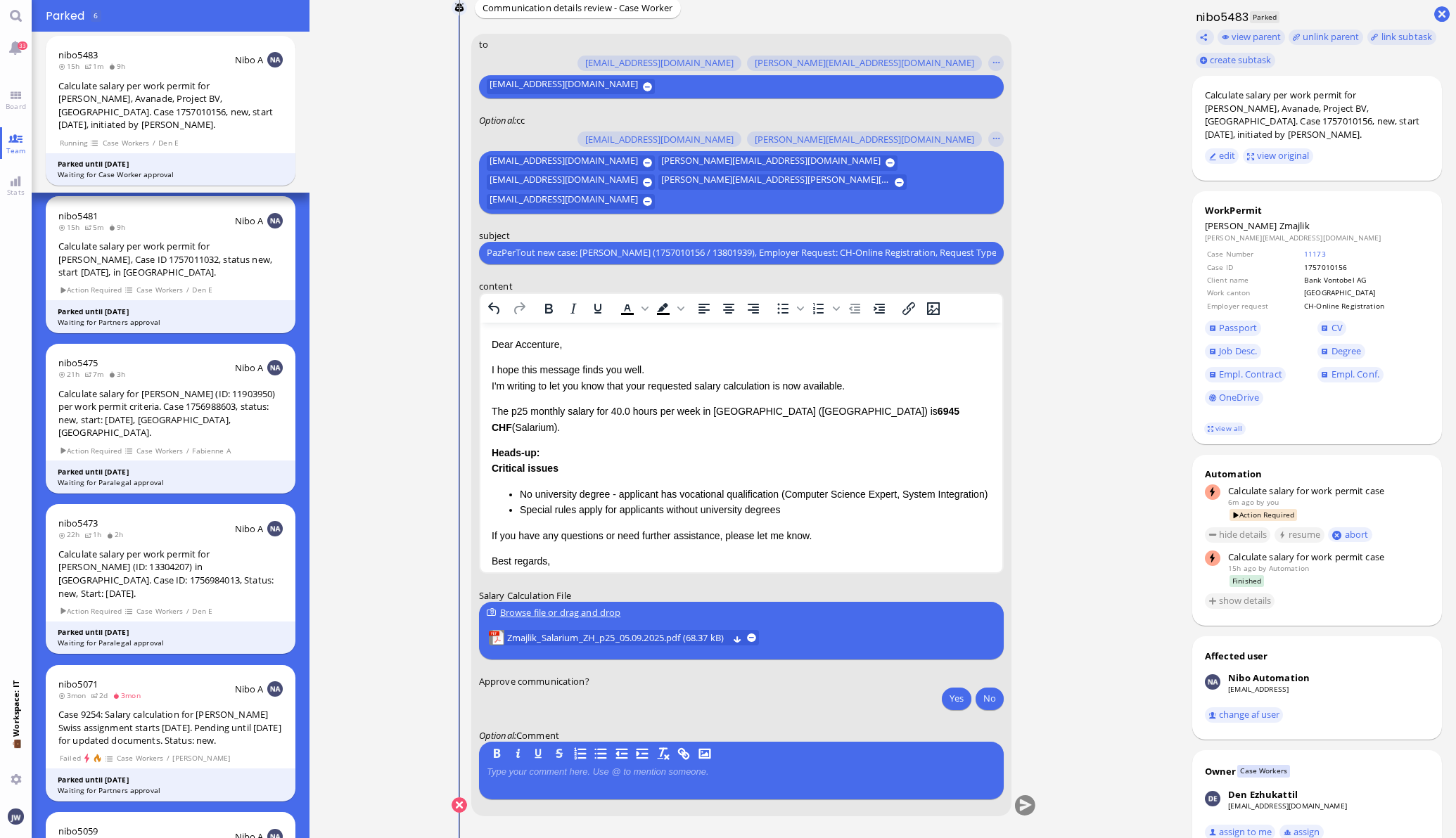
scroll to position [0, 86]
type input "PazPerTout new case: [PERSON_NAME] (1757010156 / 13801939), Employer Request: C…"
click at [1207, 432] on link "view all" at bounding box center [1224, 429] width 41 height 12
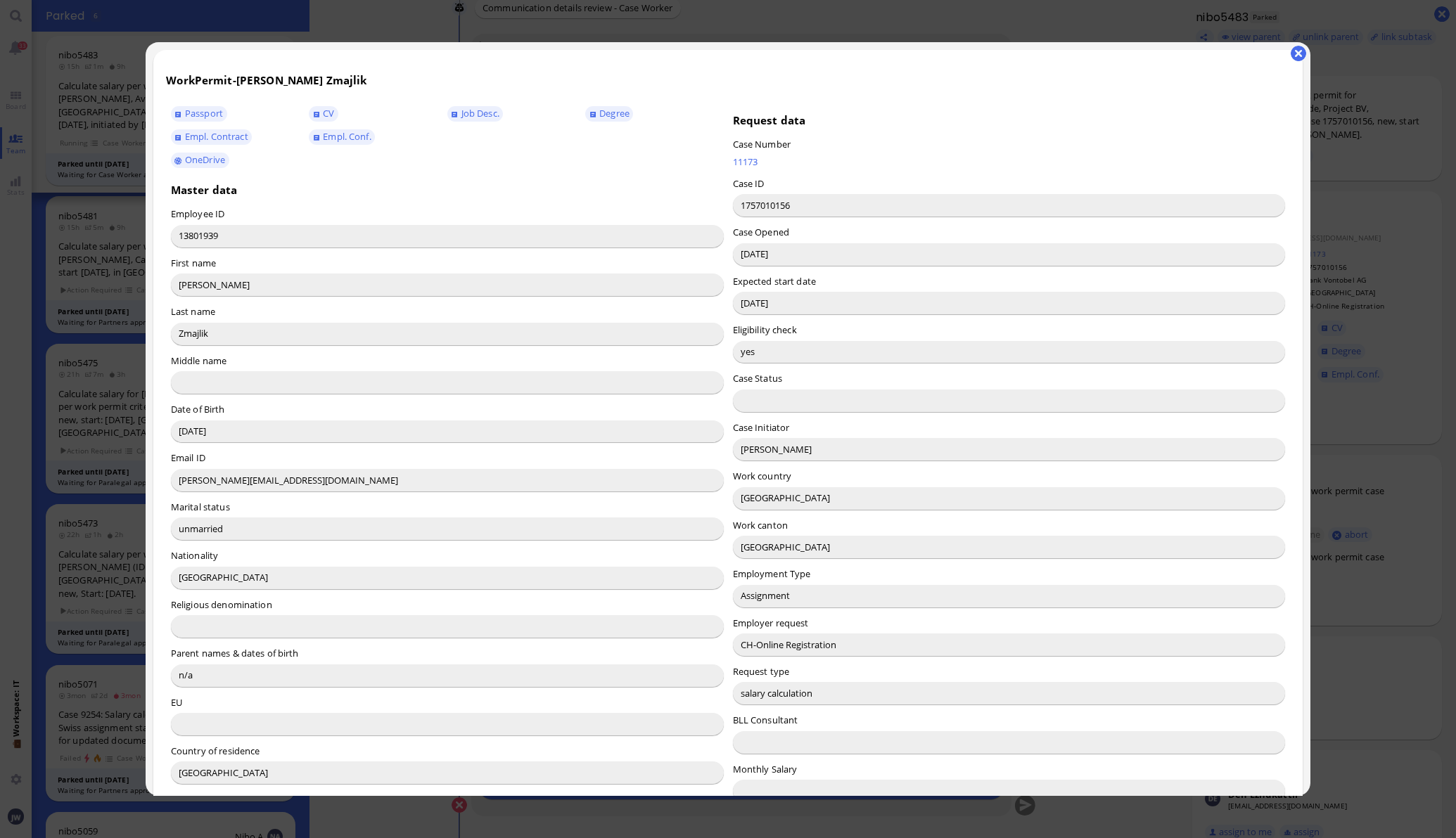
click at [745, 452] on input "[PERSON_NAME]" at bounding box center [1009, 450] width 553 height 23
click at [744, 452] on input "[PERSON_NAME]" at bounding box center [1009, 450] width 553 height 23
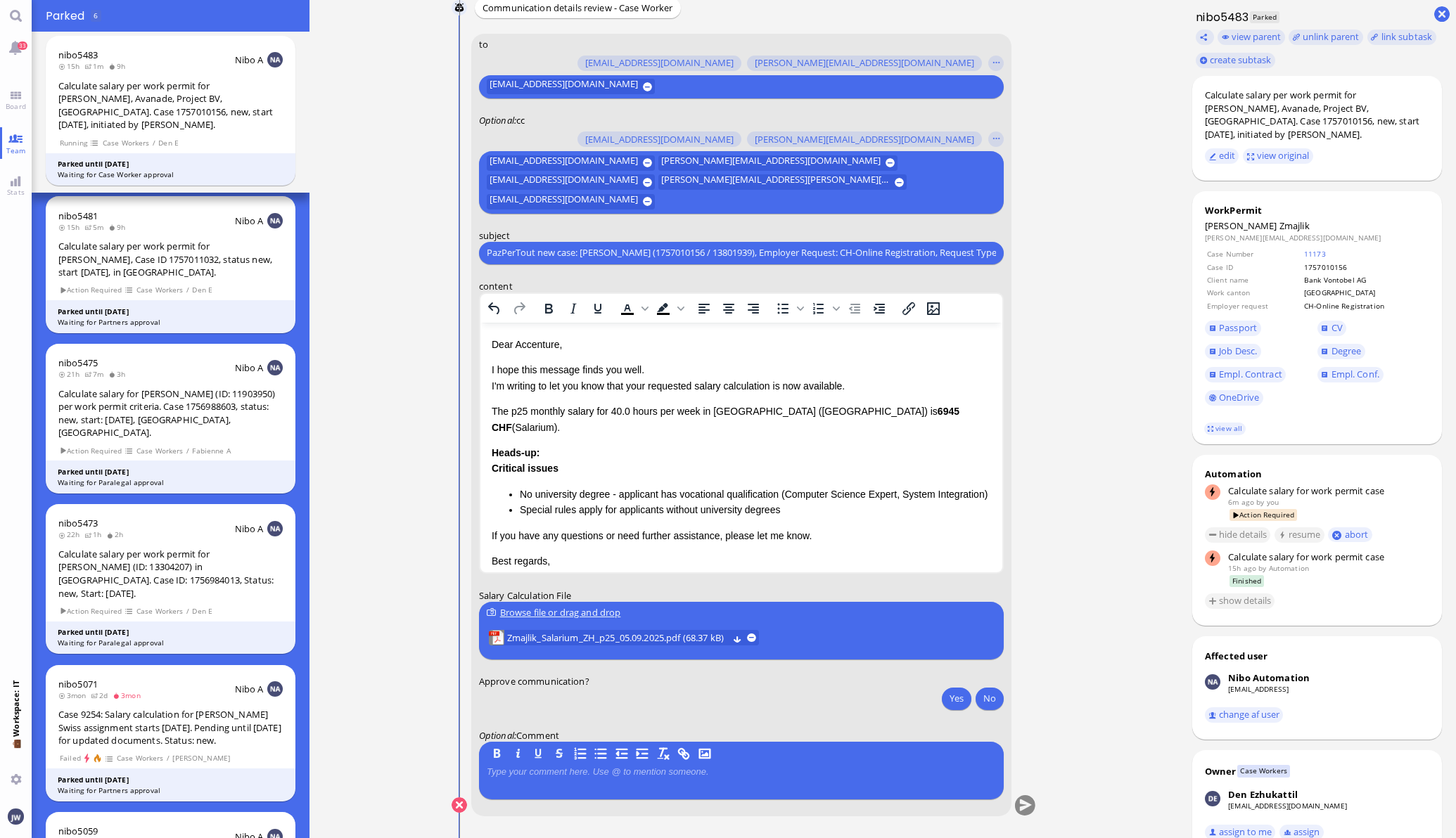
click at [539, 347] on p "Dear Accenture," at bounding box center [740, 343] width 500 height 15
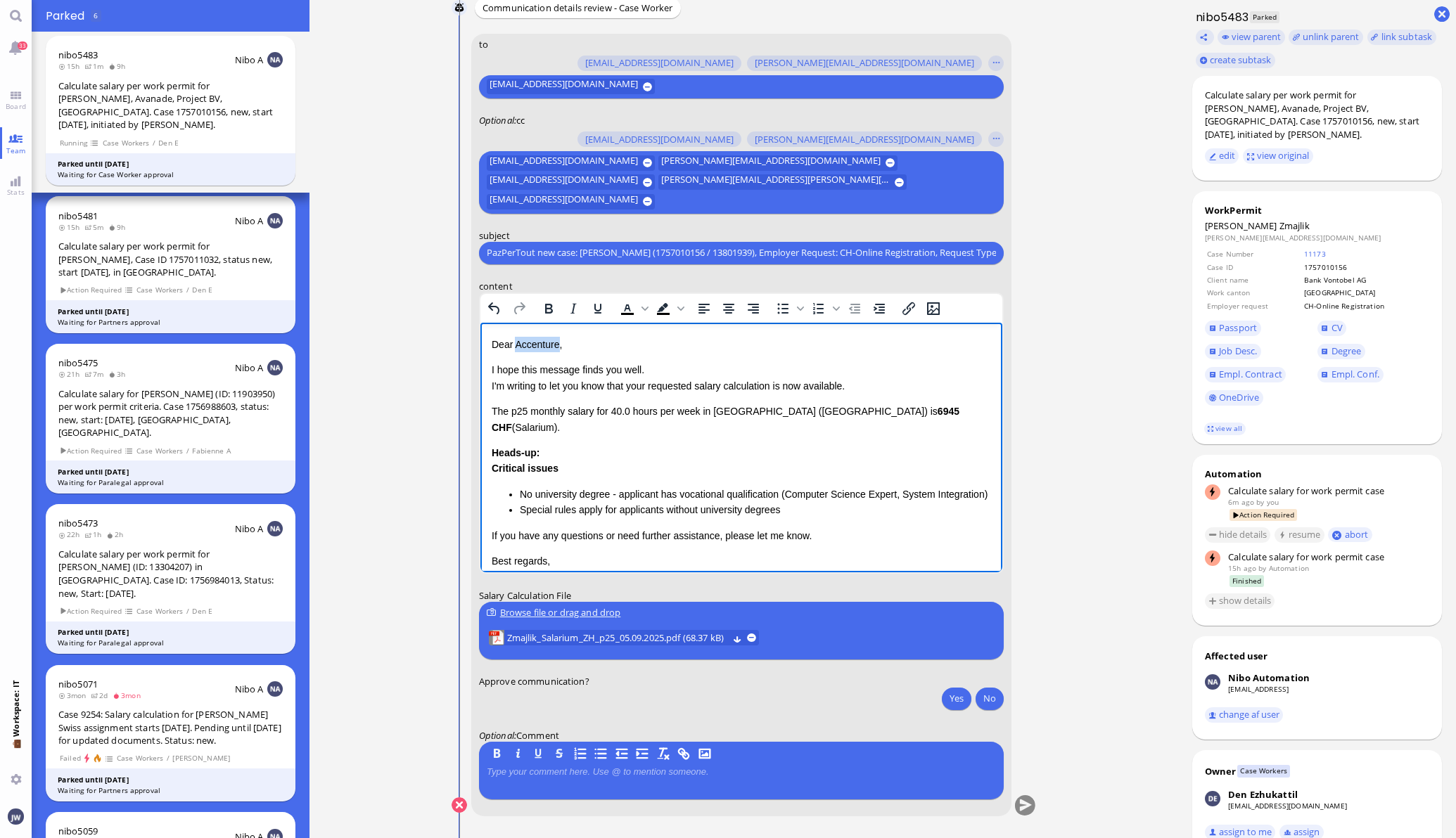
click at [539, 348] on p "Dear Accenture," at bounding box center [740, 343] width 500 height 15
click at [668, 371] on p "I hope this message finds you well. I'm writing to let you know that your reque…" at bounding box center [740, 377] width 500 height 32
click at [525, 386] on p "I hope this message finds you well. I'm writing to let you know that your reque…" at bounding box center [740, 377] width 500 height 32
click at [525, 386] on p "I hope this message finds you well. I'm writing to let you know that your reque…" at bounding box center [740, 377] width 500 height 32
click at [638, 387] on p "I hope this message finds you well. I'm writing to let you know that your reque…" at bounding box center [740, 377] width 500 height 32
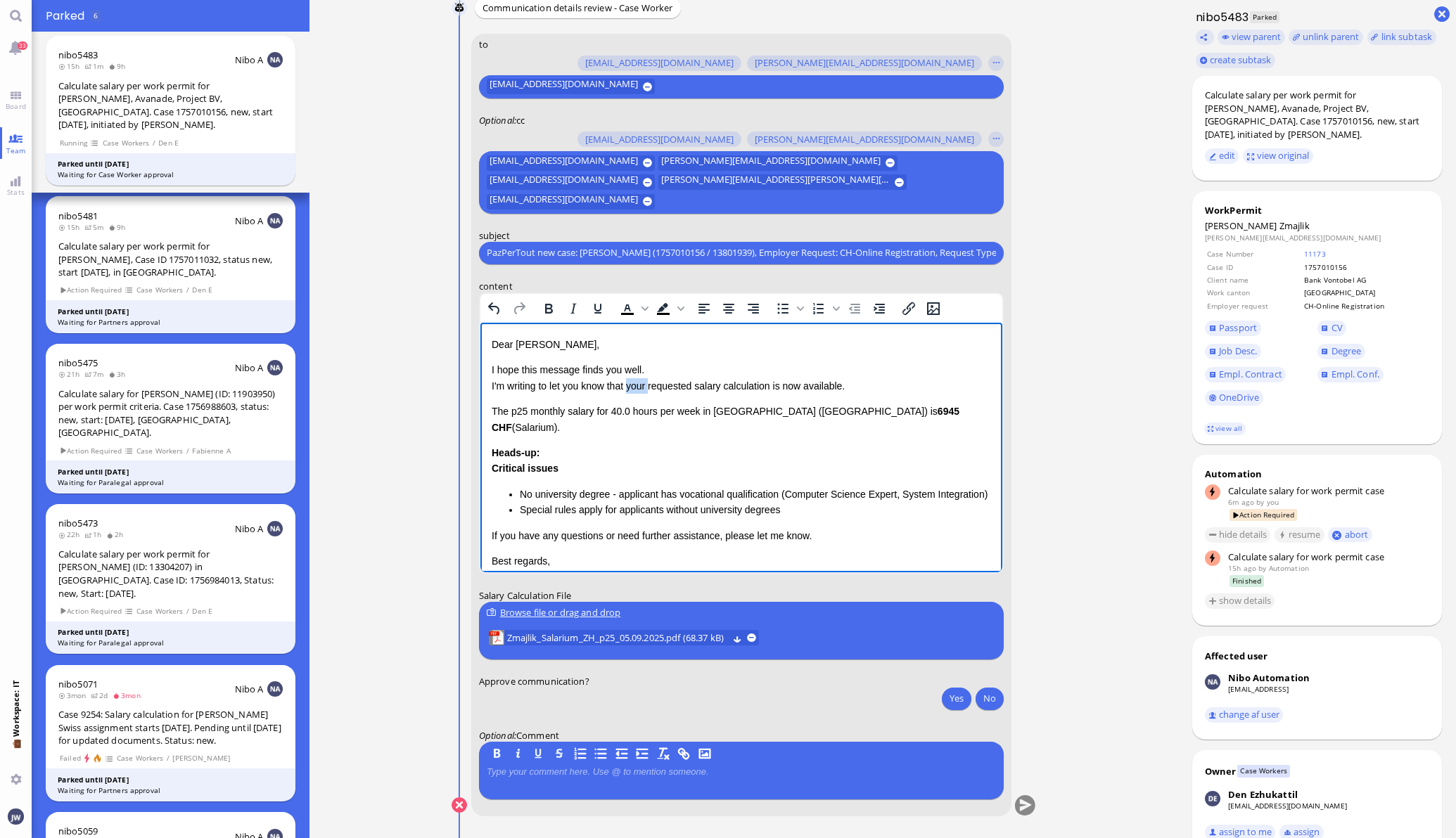
click at [638, 387] on p "I hope this message finds you well. I'm writing to let you know that your reque…" at bounding box center [740, 377] width 500 height 32
click at [770, 386] on p "I hope this message finds you well. I'm writing to let you know that the reques…" at bounding box center [740, 377] width 500 height 32
click at [805, 382] on p "I hope this message finds you well. I'm writing to let you know that the reques…" at bounding box center [740, 377] width 500 height 32
click at [1205, 108] on div "Calculate salary per work permit for [PERSON_NAME], Avanade, Project BV, [GEOGR…" at bounding box center [1317, 115] width 224 height 52
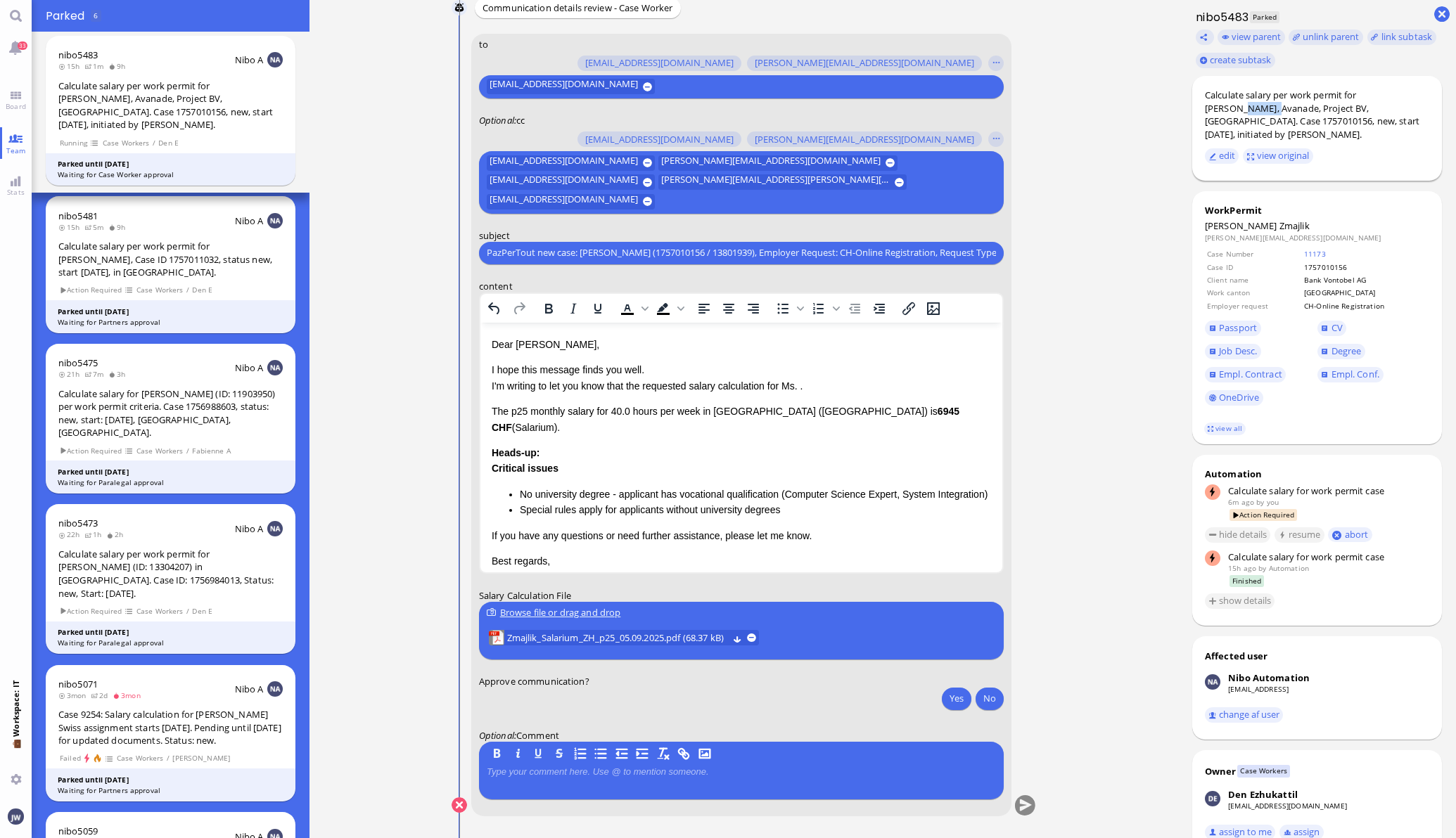
click at [1205, 108] on div "Calculate salary per work permit for [PERSON_NAME], Avanade, Project BV, [GEOGR…" at bounding box center [1317, 115] width 224 height 52
copy div "Zmajlik"
click at [800, 384] on p "I hope this message finds you well. I'm writing to let you know that the reques…" at bounding box center [740, 377] width 500 height 32
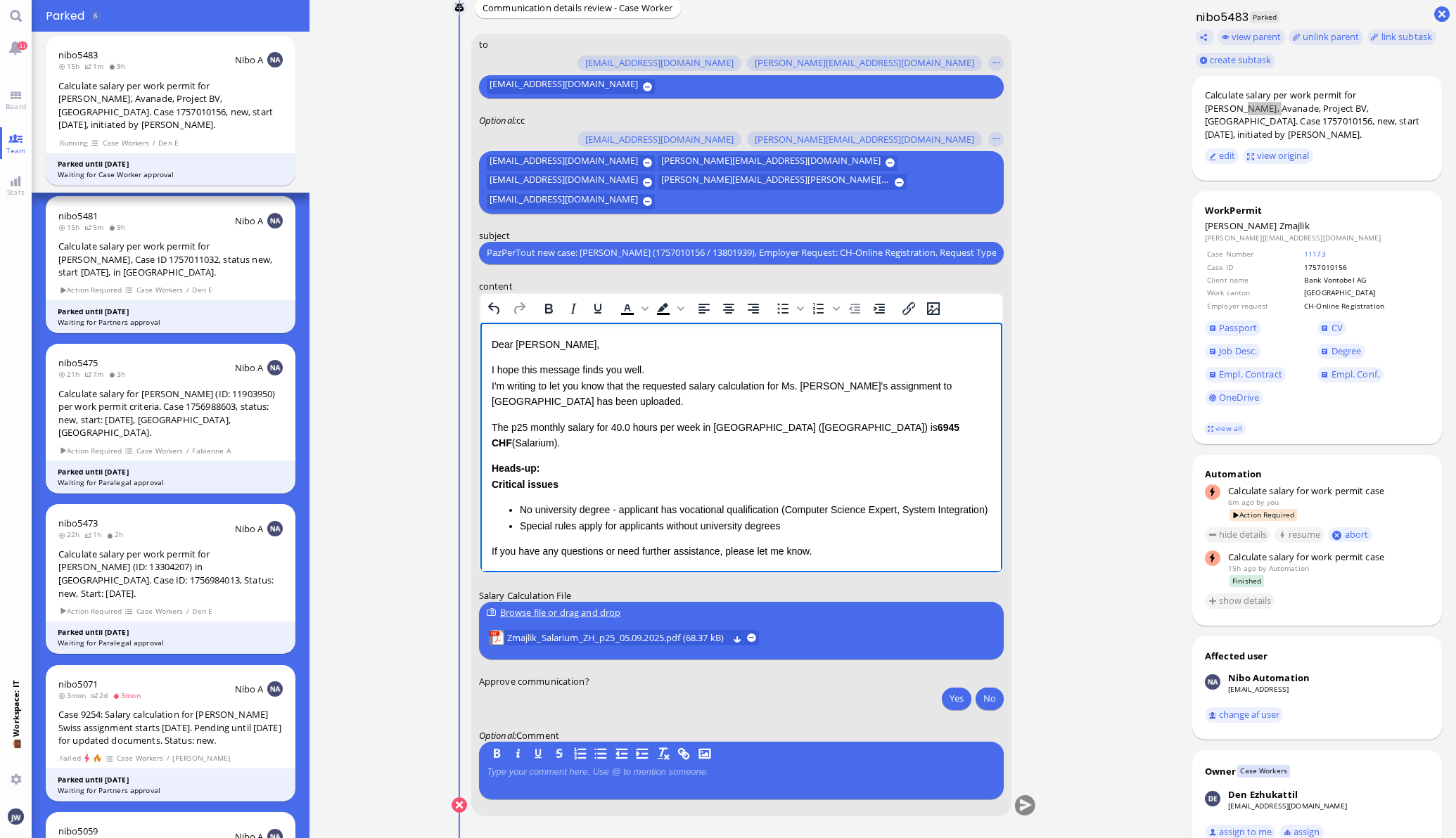
click at [491, 424] on p "The p25 monthly salary for 40.0 hours per week in [GEOGRAPHIC_DATA] ([GEOGRAPHI…" at bounding box center [740, 434] width 500 height 32
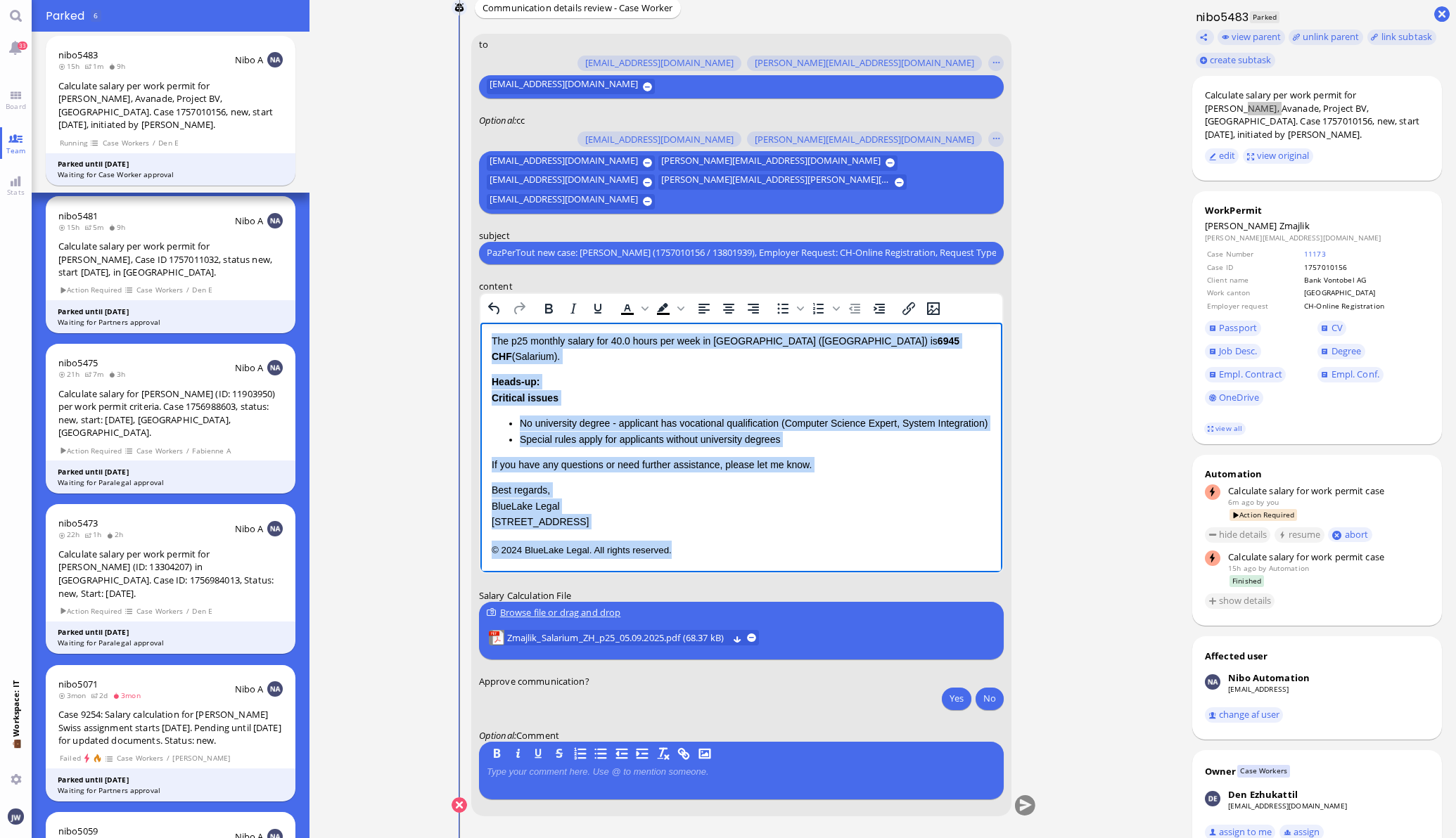
click at [675, 546] on p "© 2024 BlueLake Legal. All rights reserved." at bounding box center [740, 549] width 500 height 18
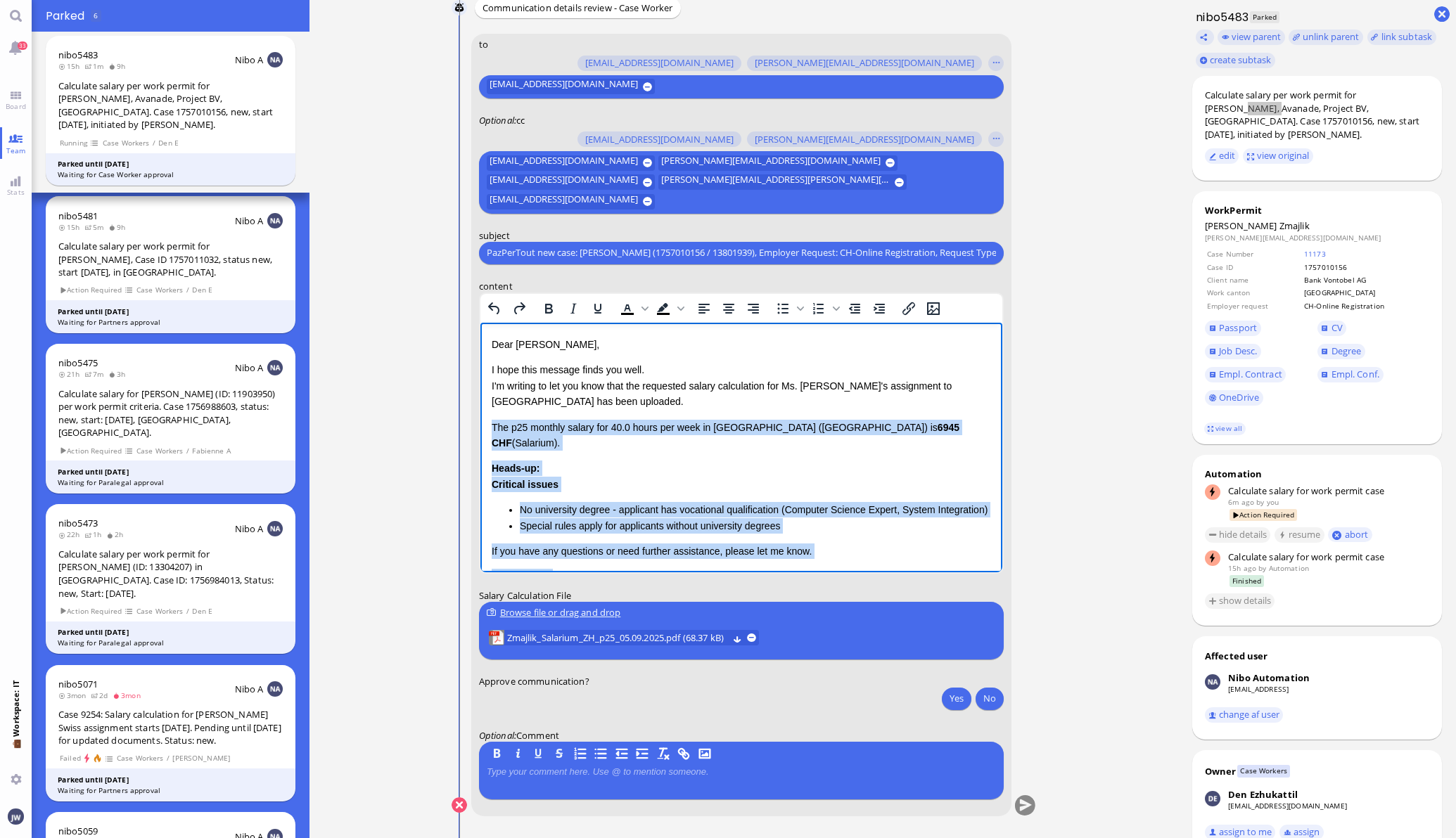
click at [581, 476] on div "Critical issues No university degree - applicant has vocational qualification (…" at bounding box center [740, 505] width 500 height 57
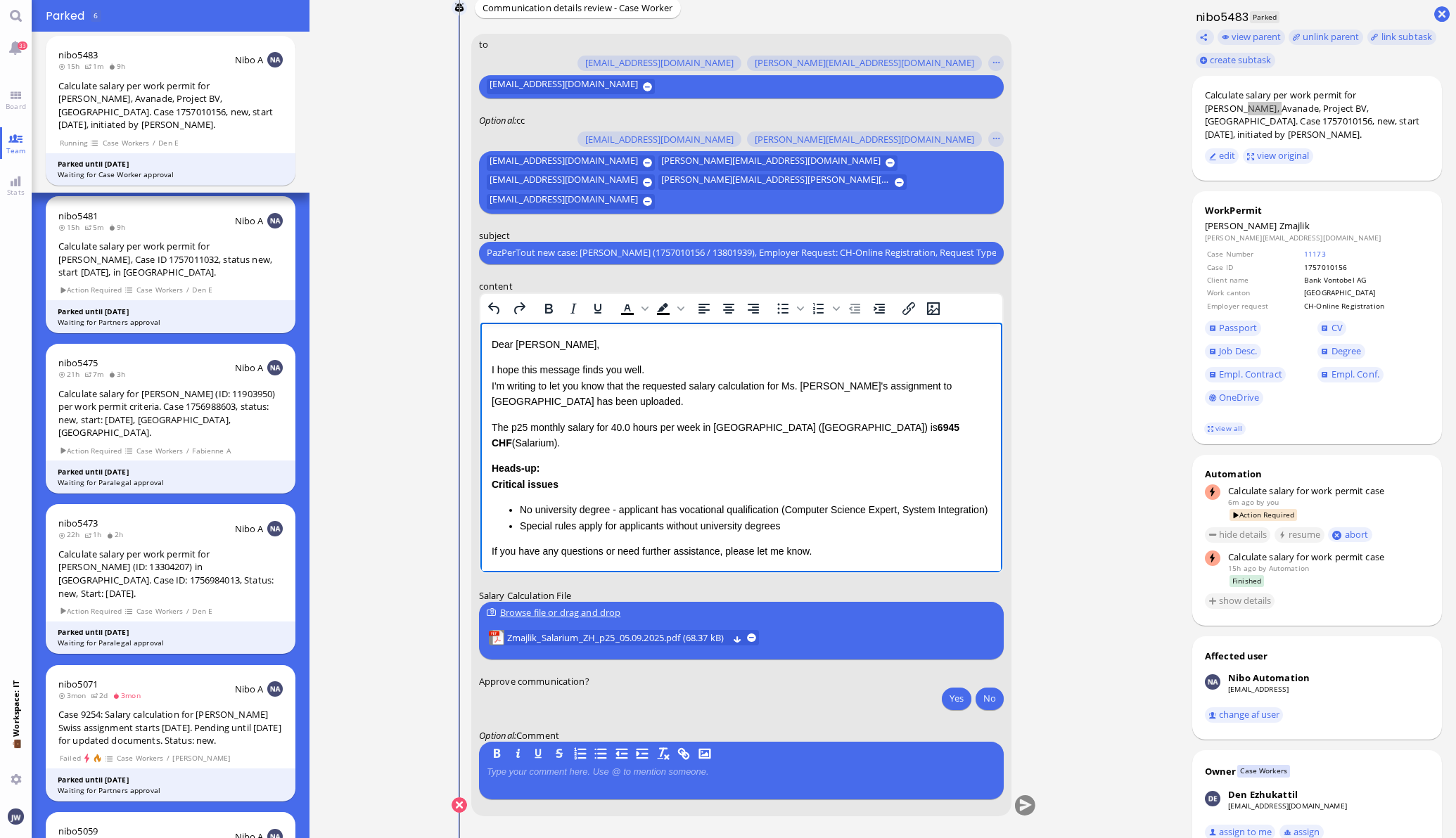
drag, startPoint x: 492, startPoint y: 421, endPoint x: 556, endPoint y: 442, distance: 67.4
click at [492, 422] on p "The p25 monthly salary for 40.0 hours per week in [GEOGRAPHIC_DATA] ([GEOGRAPHI…" at bounding box center [740, 434] width 500 height 32
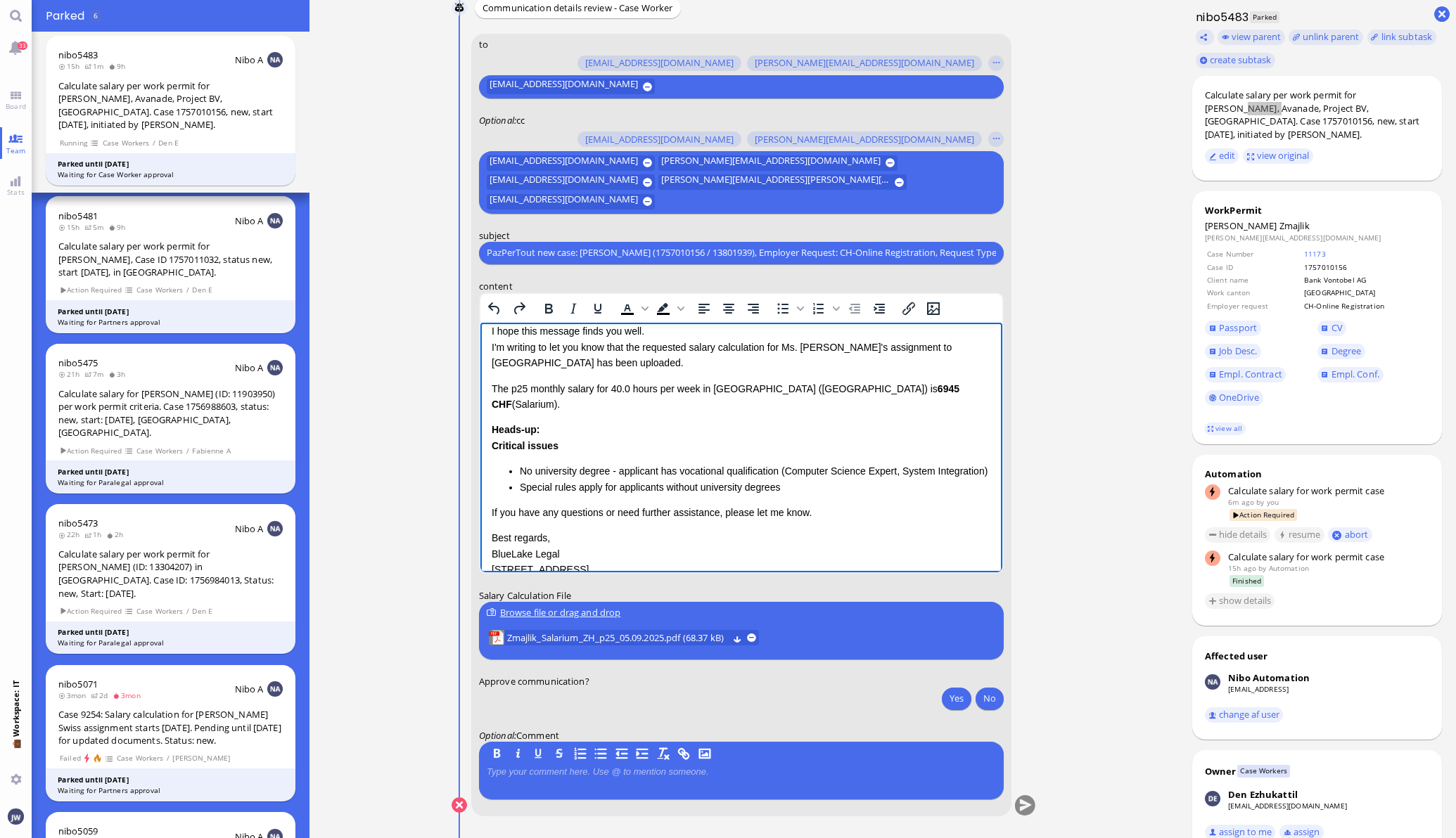
scroll to position [86, 0]
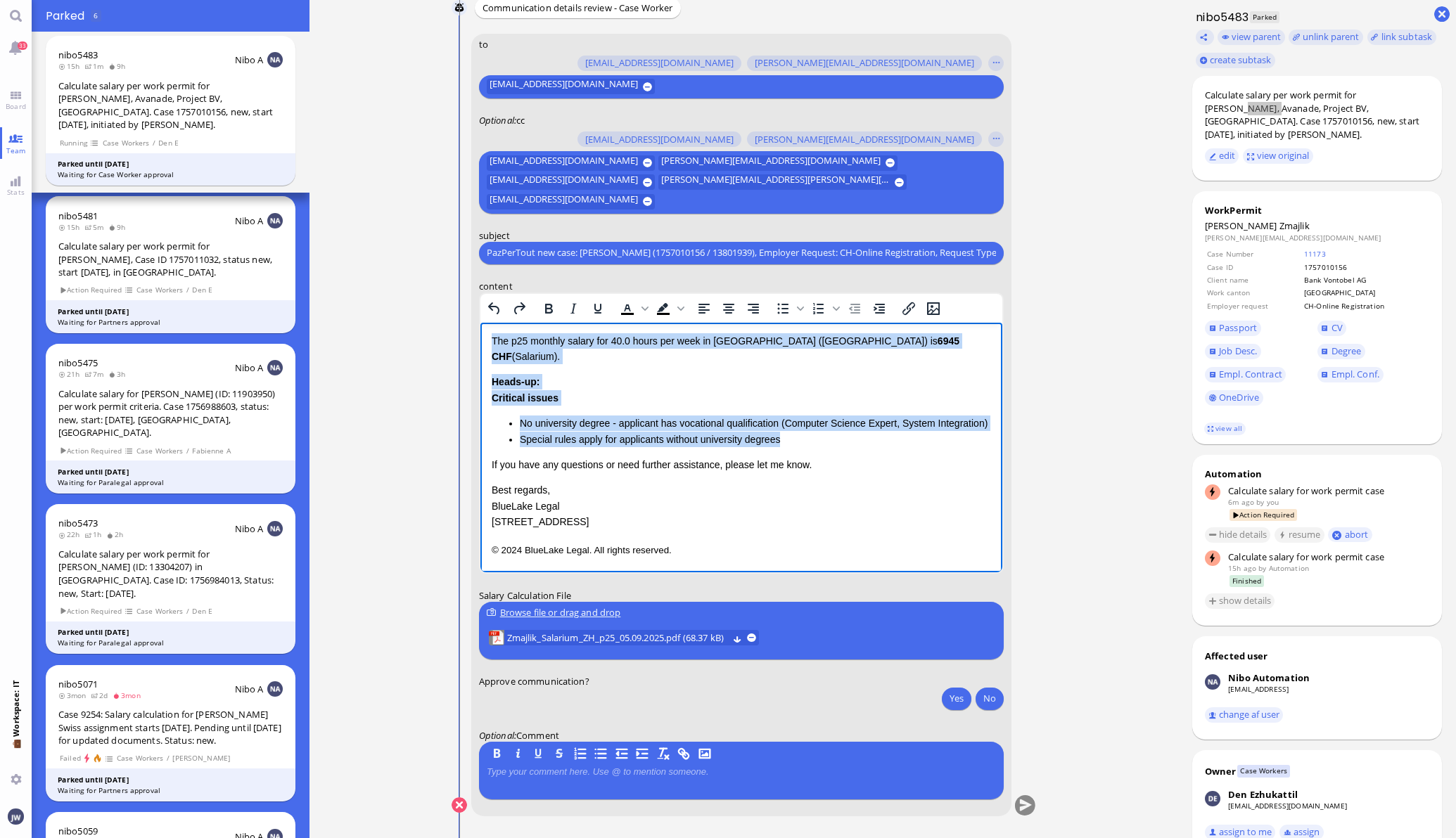
click at [792, 434] on li "Special rules apply for applicants without university degrees" at bounding box center [755, 439] width 471 height 15
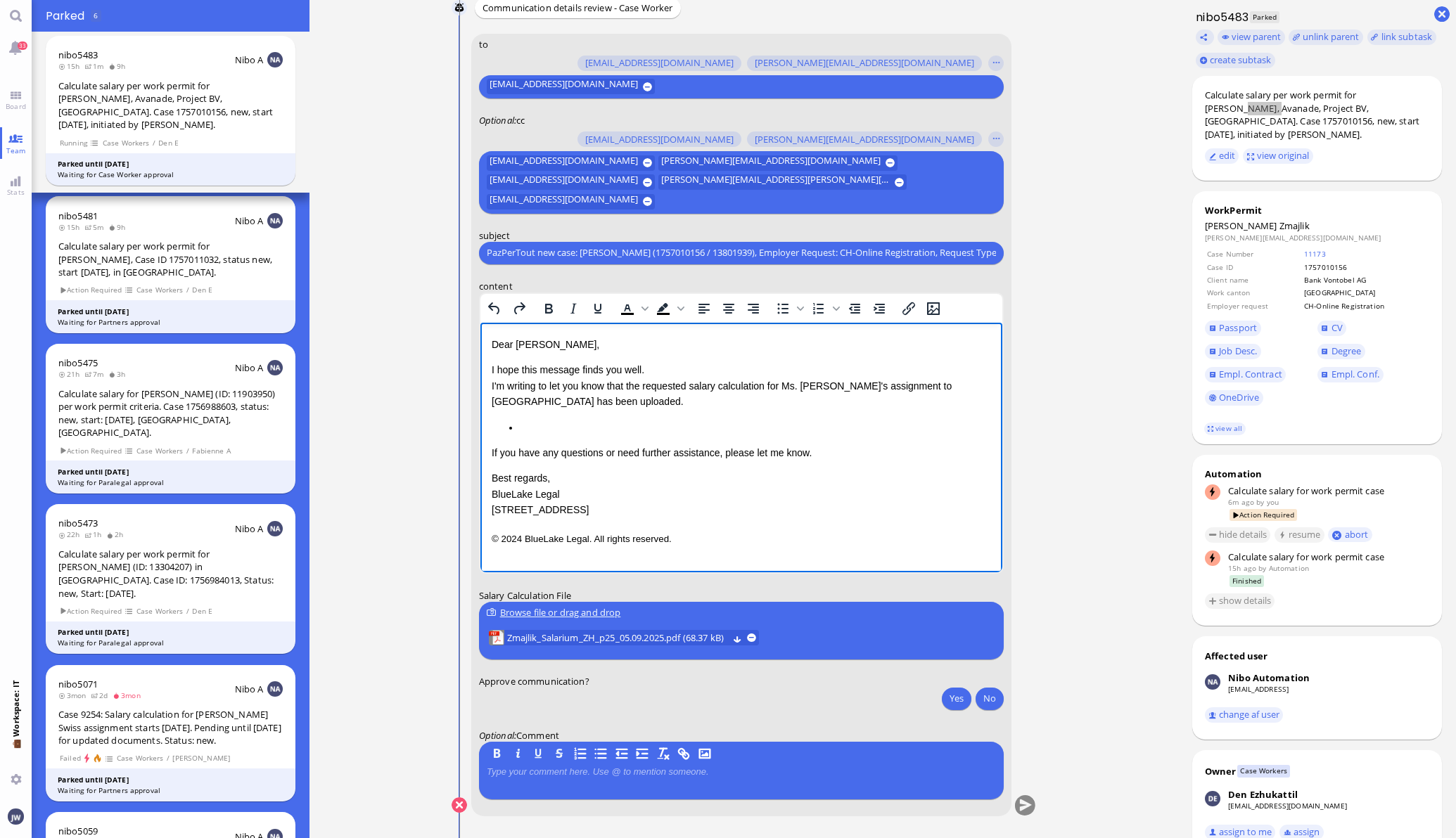
scroll to position [0, 0]
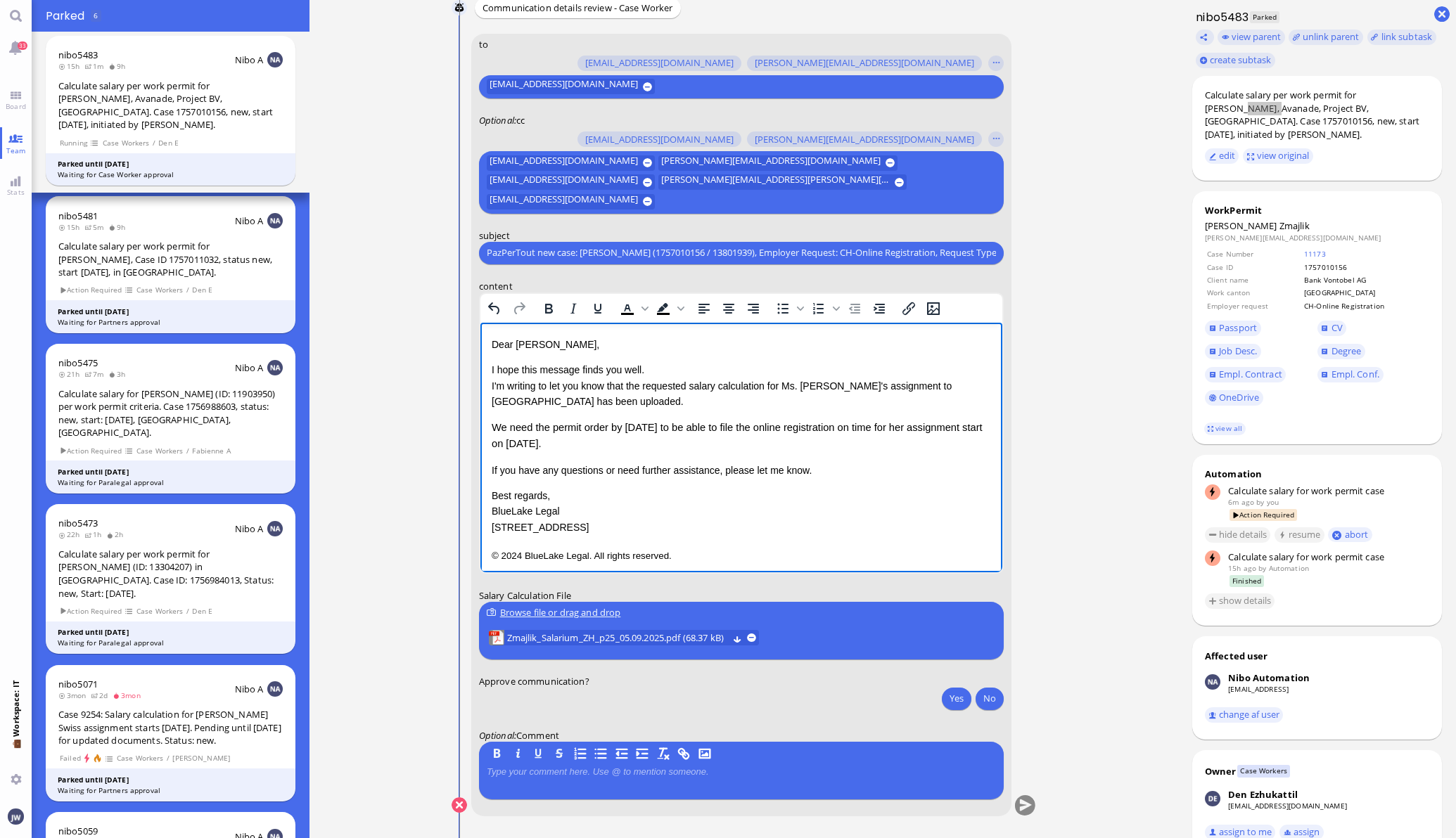
click at [844, 471] on p "If you have any questions or need further assistance, please let me know." at bounding box center [740, 470] width 500 height 15
click at [797, 559] on p "© 2024 BlueLake Legal. All rights reserved." at bounding box center [740, 555] width 500 height 18
click at [537, 442] on span "We need the permit order by [DATE] to be able to file the online registration o…" at bounding box center [736, 435] width 491 height 28
click at [633, 428] on span "We need the permit order by [DATE] to be able to file the online registration o…" at bounding box center [736, 435] width 491 height 28
click at [817, 470] on p "If you have any questions or need further assistance, please let me know." at bounding box center [740, 470] width 500 height 15
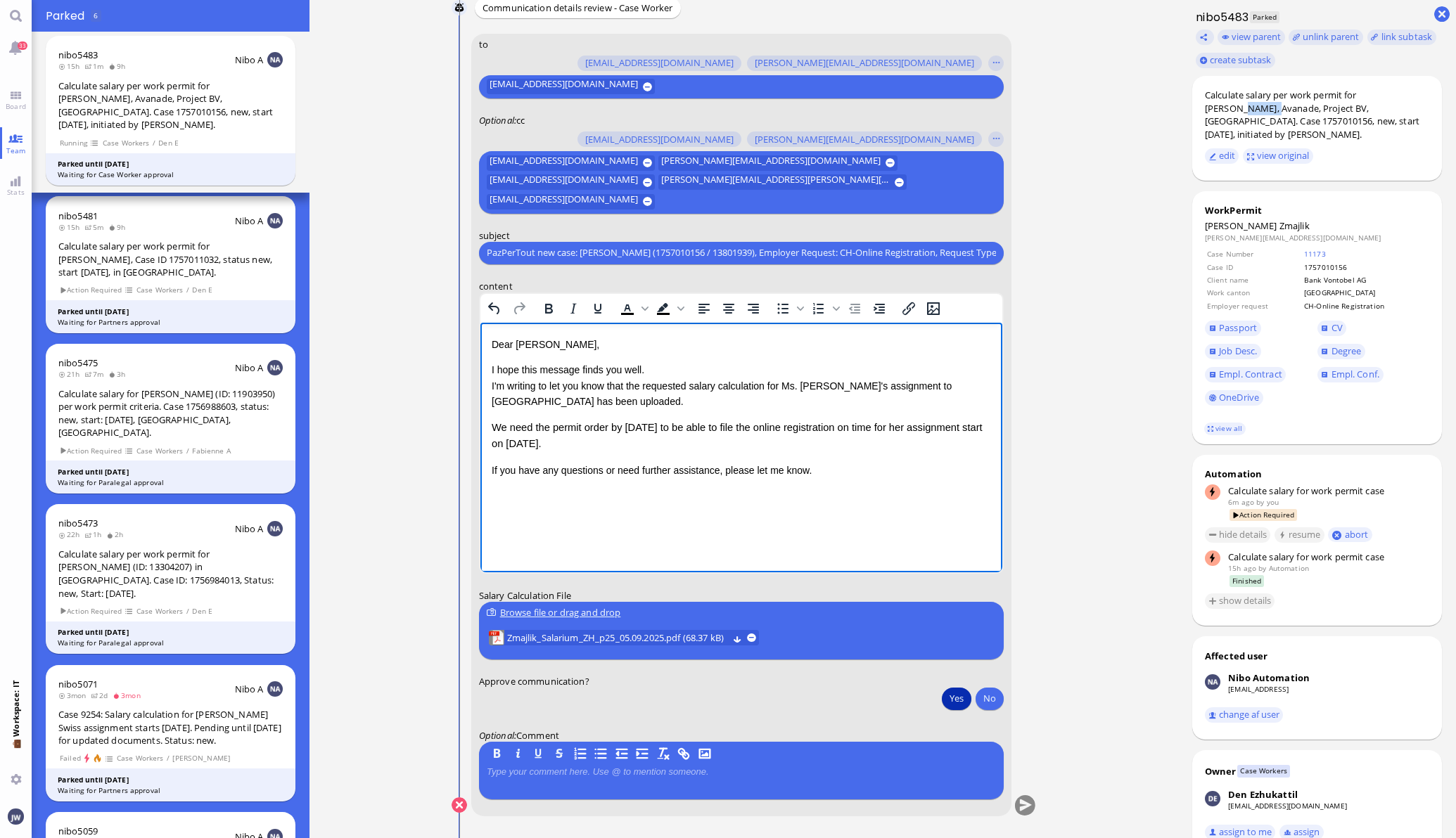
click at [951, 696] on button "Yes" at bounding box center [956, 699] width 29 height 23
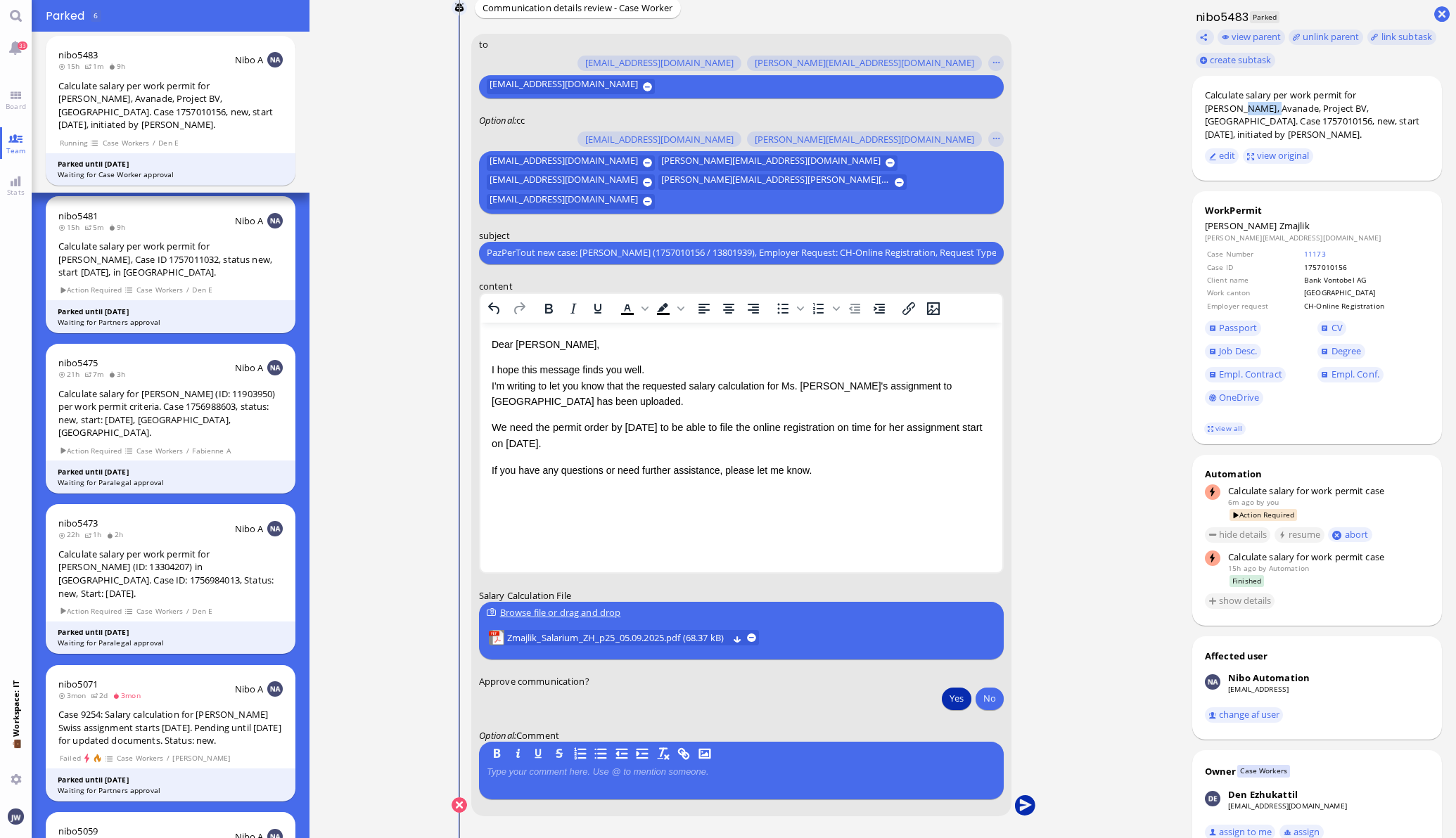
click at [1022, 813] on button "submit" at bounding box center [1025, 806] width 21 height 21
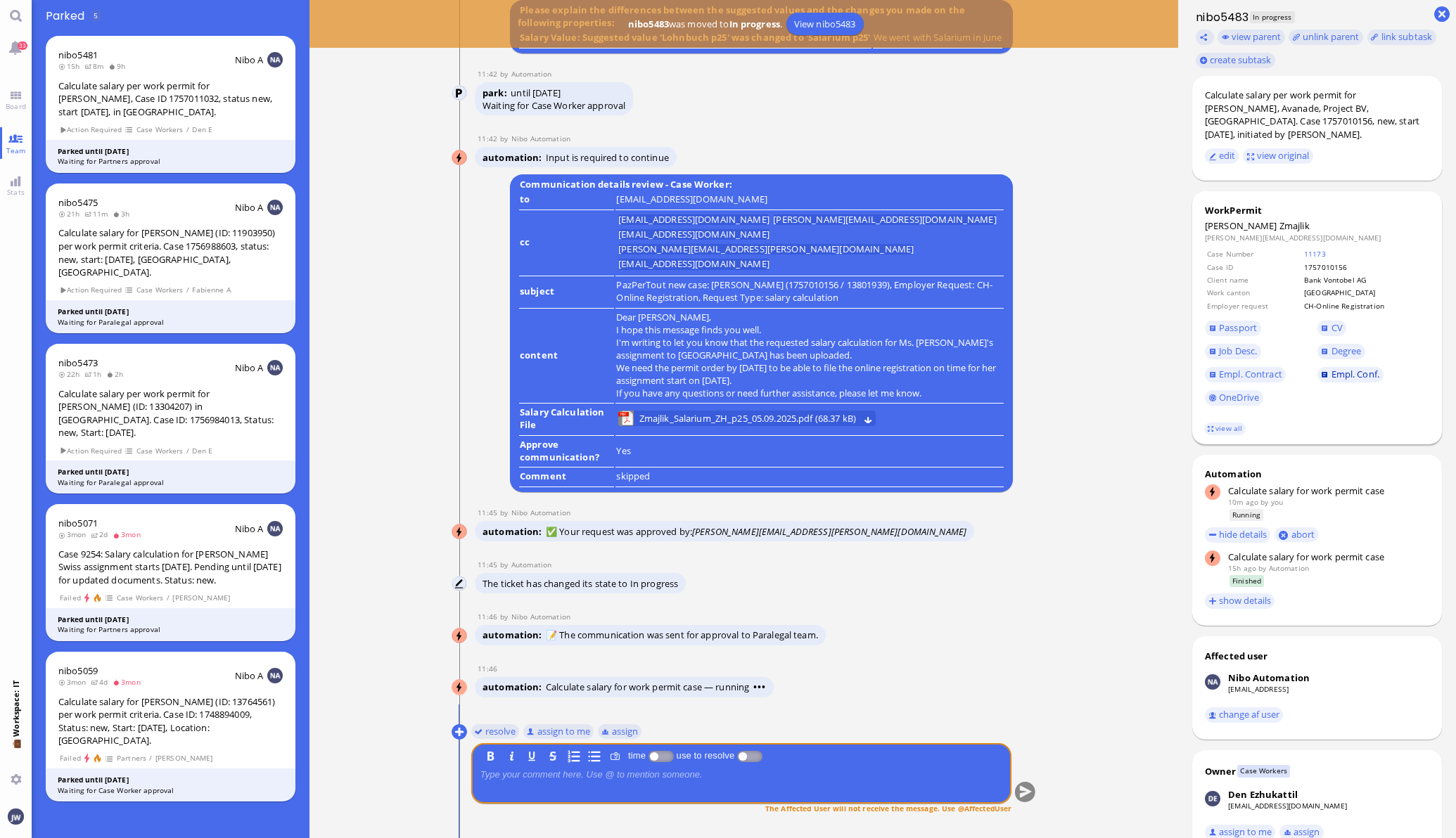
click at [1317, 372] on link "Empl. Conf." at bounding box center [1350, 374] width 66 height 15
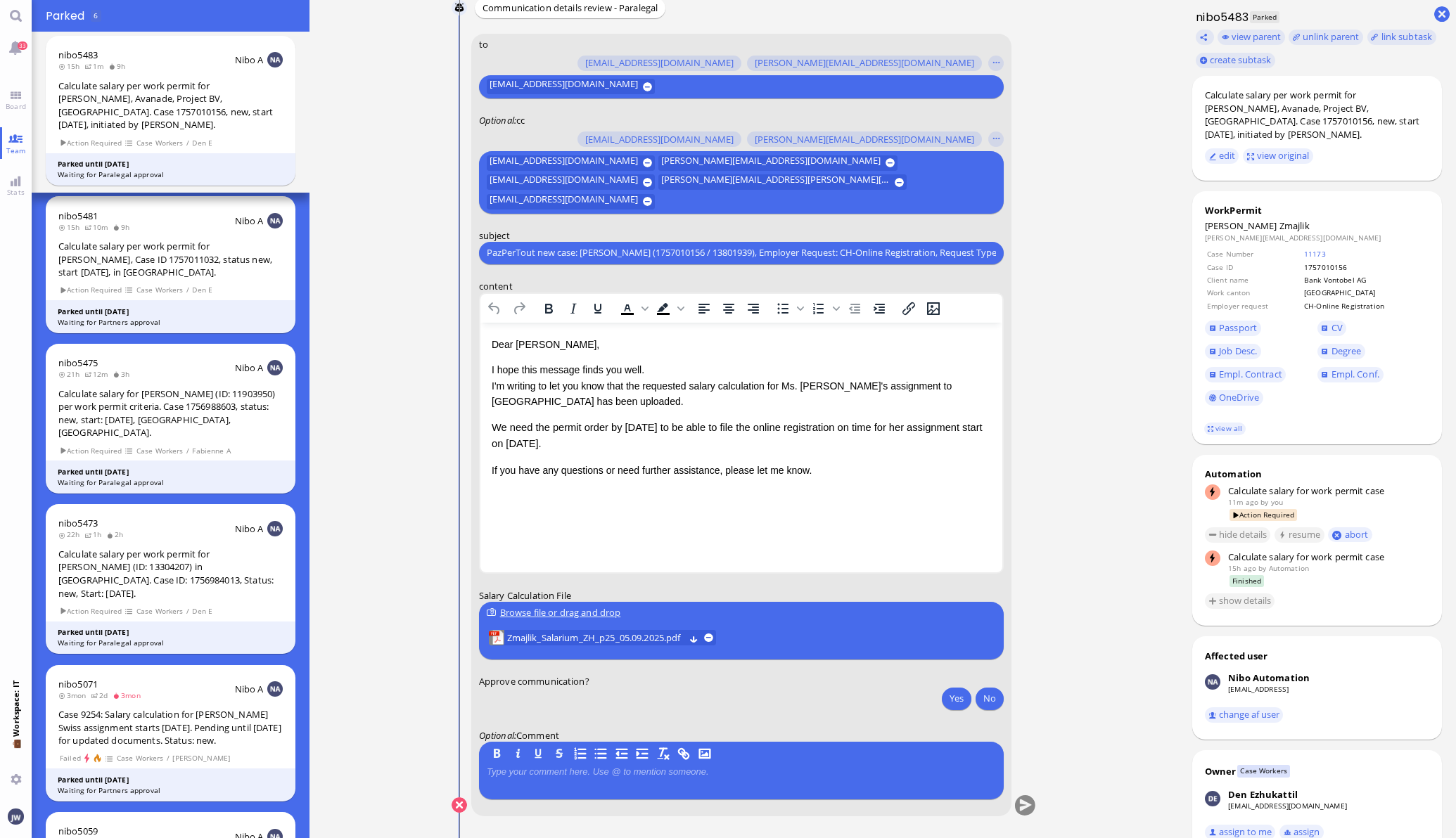
click at [938, 700] on div "Yes No" at bounding box center [970, 700] width 66 height 26
click at [950, 695] on button "Yes" at bounding box center [956, 699] width 29 height 23
click at [542, 637] on span "Zmajlik_Salarium_ZH_p25_05.09.2025.pdf" at bounding box center [595, 637] width 178 height 15
click at [1018, 801] on button "submit" at bounding box center [1025, 806] width 21 height 21
